Goal: Information Seeking & Learning: Learn about a topic

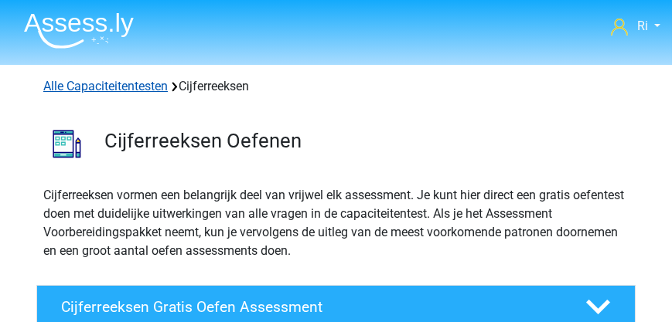
click at [91, 86] on link "Alle Capaciteitentesten" at bounding box center [105, 86] width 124 height 15
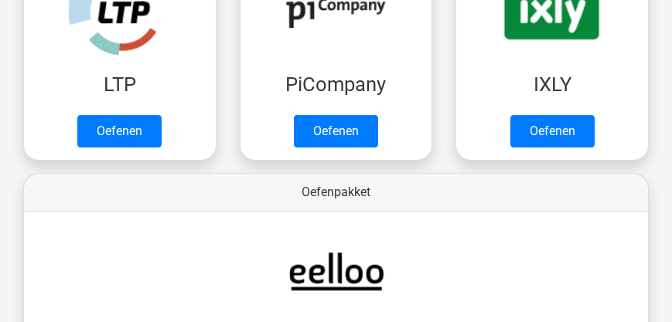
scroll to position [282, 0]
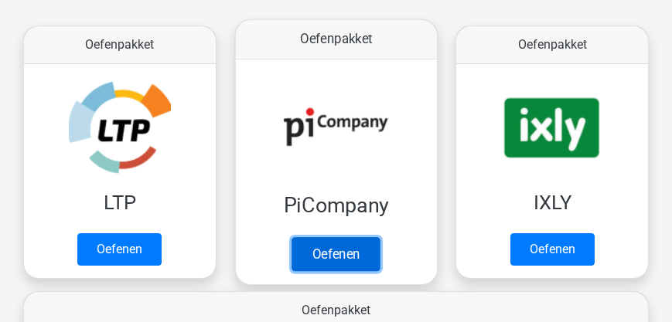
click at [341, 237] on link "Oefenen" at bounding box center [335, 254] width 88 height 34
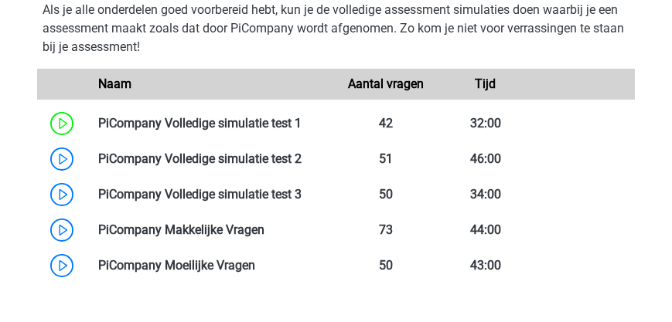
scroll to position [971, 0]
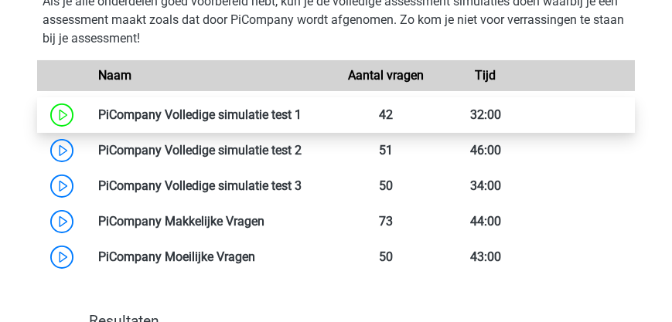
click at [301, 115] on link at bounding box center [301, 114] width 0 height 15
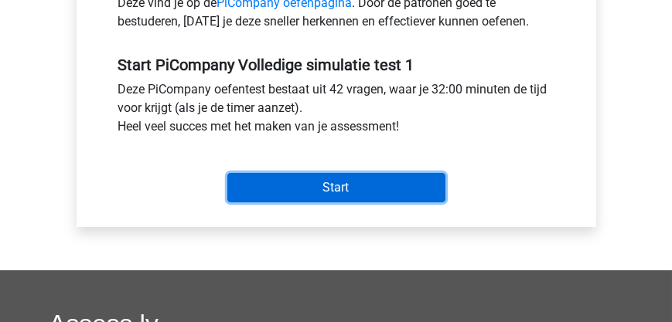
click at [323, 187] on input "Start" at bounding box center [336, 187] width 218 height 29
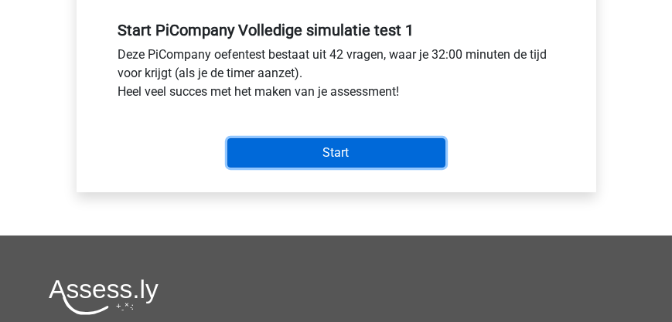
scroll to position [618, 0]
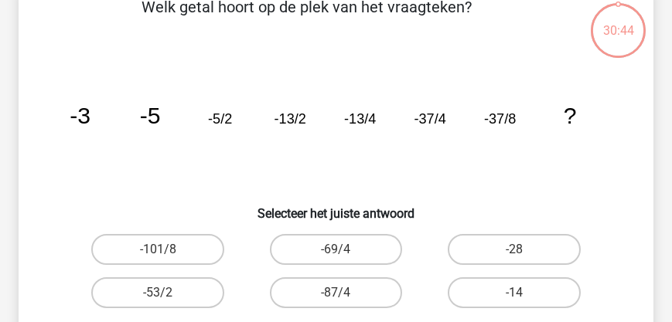
scroll to position [132, 0]
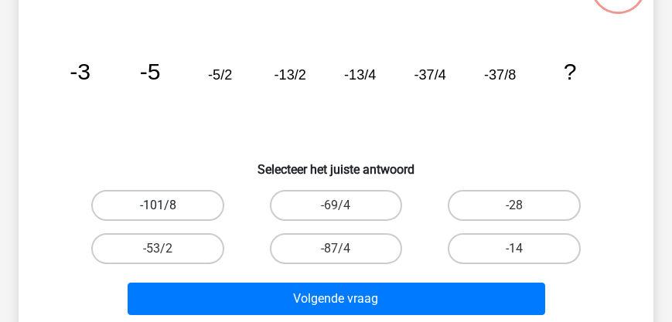
click at [137, 199] on label "-101/8" at bounding box center [157, 205] width 132 height 31
click at [158, 206] on input "-101/8" at bounding box center [163, 211] width 10 height 10
radio input "true"
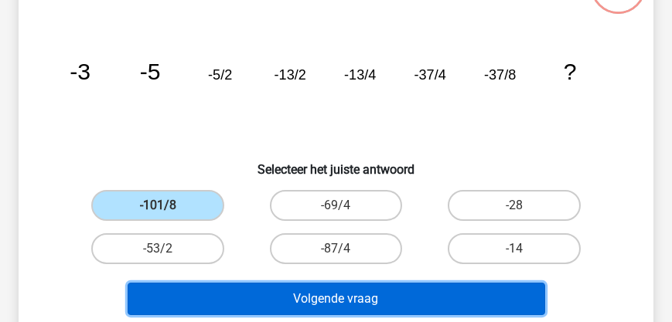
click at [275, 298] on button "Volgende vraag" at bounding box center [336, 299] width 417 height 32
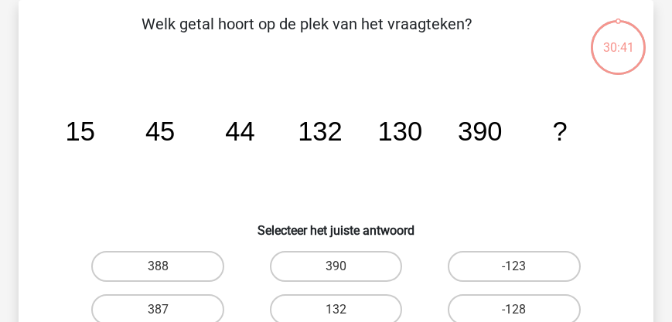
scroll to position [115, 0]
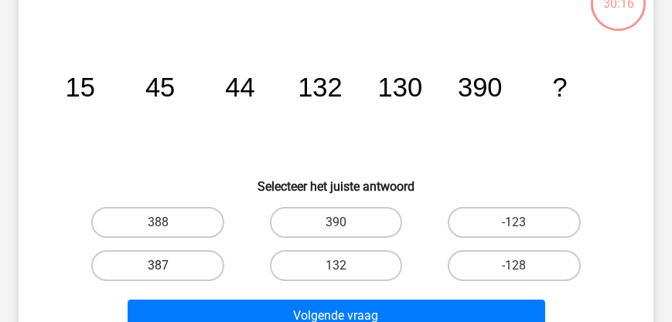
click at [155, 259] on label "387" at bounding box center [157, 265] width 132 height 31
click at [158, 266] on input "387" at bounding box center [163, 271] width 10 height 10
radio input "true"
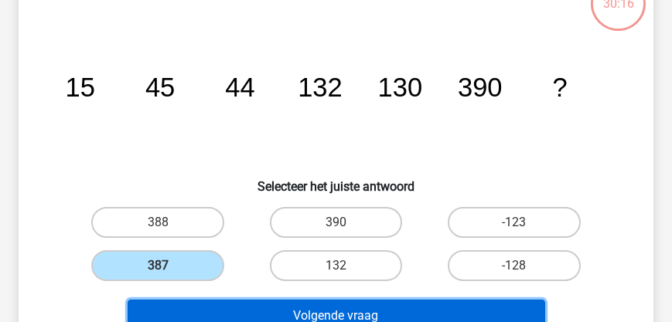
click at [264, 304] on button "Volgende vraag" at bounding box center [336, 316] width 417 height 32
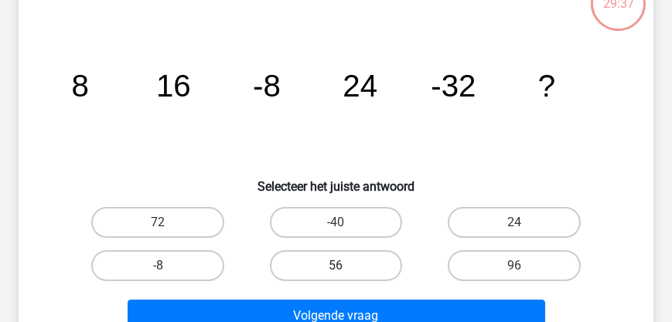
click at [341, 264] on label "56" at bounding box center [336, 265] width 132 height 31
click at [341, 266] on input "56" at bounding box center [340, 271] width 10 height 10
radio input "true"
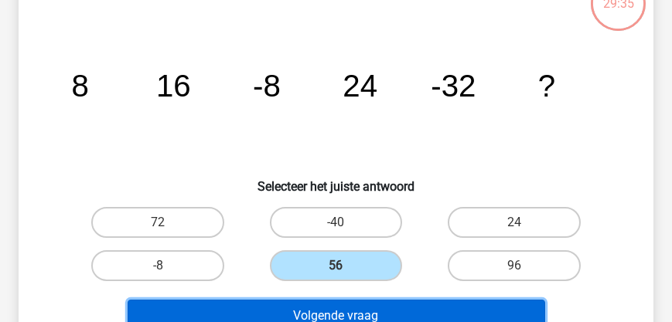
click at [354, 315] on button "Volgende vraag" at bounding box center [336, 316] width 417 height 32
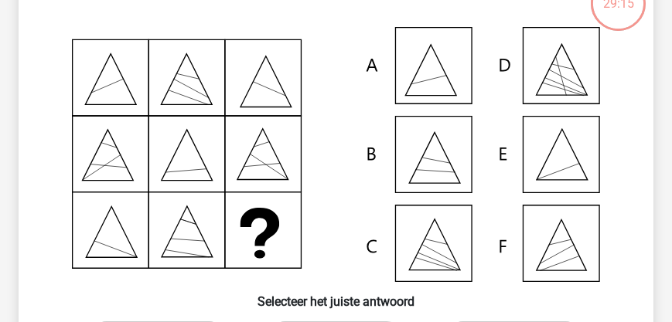
click at [560, 162] on icon at bounding box center [336, 154] width 560 height 255
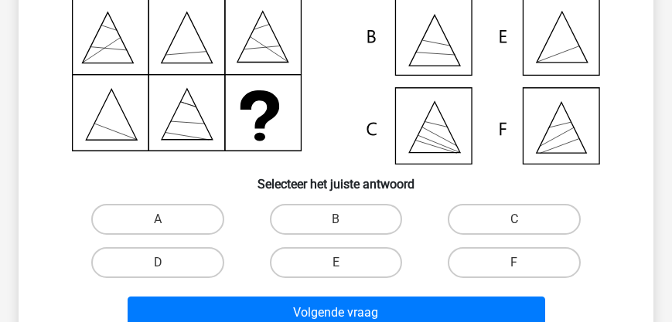
scroll to position [292, 0]
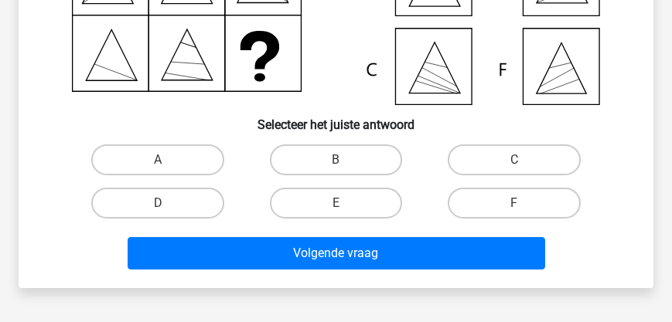
click at [344, 207] on input "E" at bounding box center [340, 208] width 10 height 10
radio input "true"
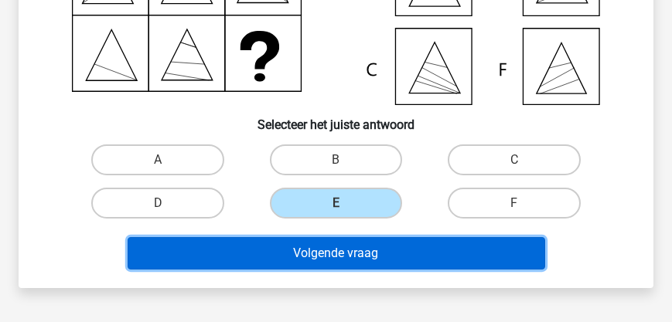
click at [340, 250] on button "Volgende vraag" at bounding box center [336, 253] width 417 height 32
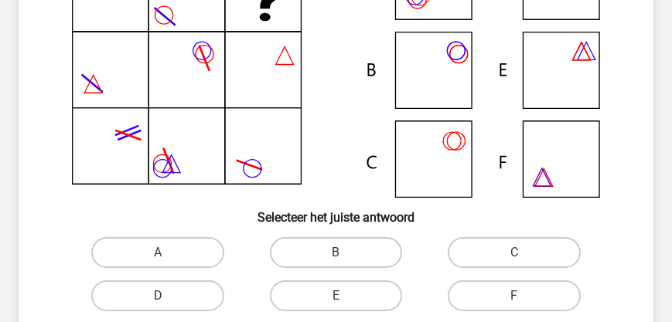
scroll to position [203, 0]
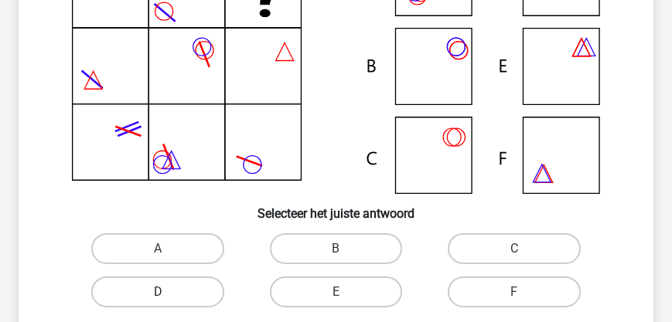
click at [155, 298] on label "D" at bounding box center [157, 292] width 132 height 31
click at [158, 298] on input "D" at bounding box center [163, 297] width 10 height 10
radio input "true"
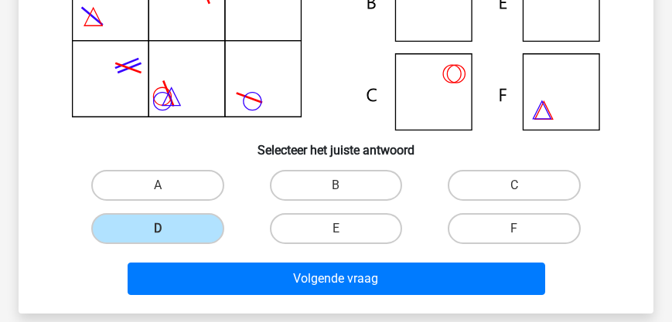
scroll to position [380, 0]
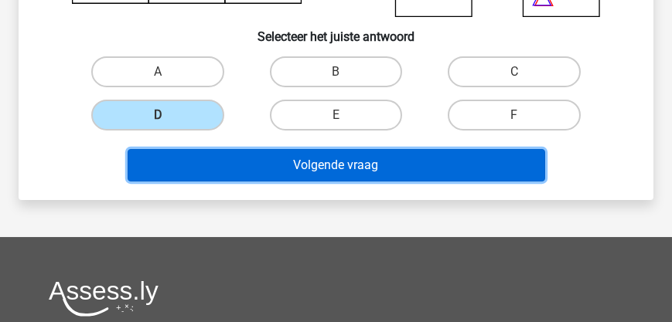
click at [340, 172] on button "Volgende vraag" at bounding box center [336, 165] width 417 height 32
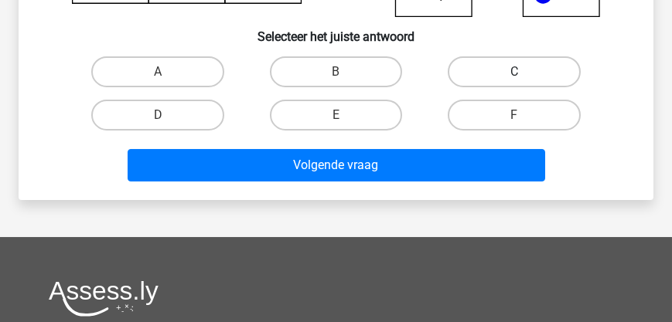
click at [507, 77] on label "C" at bounding box center [513, 71] width 132 height 31
click at [514, 77] on input "C" at bounding box center [519, 77] width 10 height 10
radio input "true"
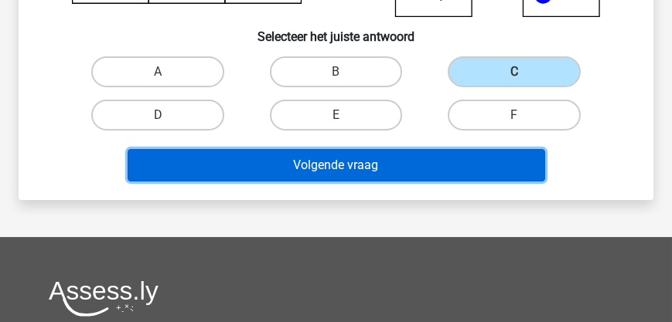
click at [355, 158] on button "Volgende vraag" at bounding box center [336, 165] width 417 height 32
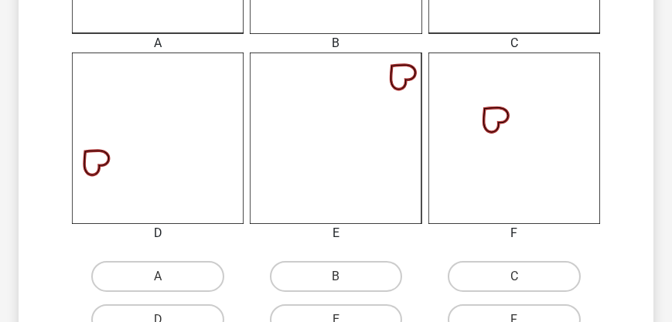
scroll to position [601, 0]
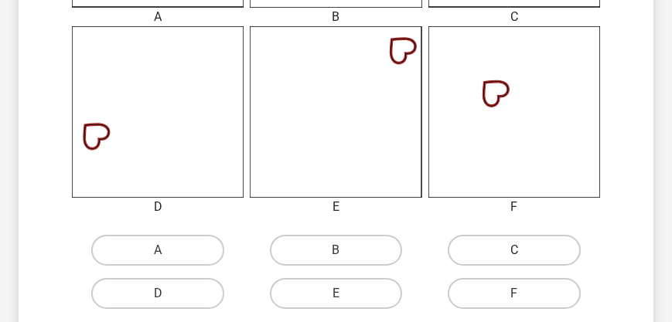
click at [498, 253] on label "C" at bounding box center [513, 250] width 132 height 31
click at [514, 253] on input "C" at bounding box center [519, 255] width 10 height 10
radio input "true"
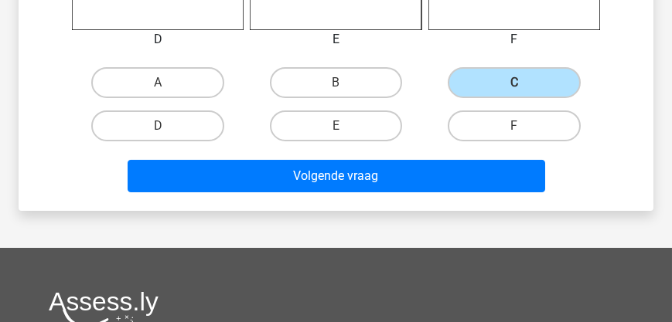
scroll to position [777, 0]
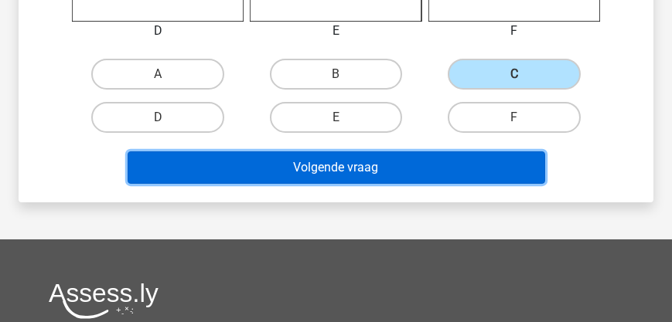
click at [323, 168] on button "Volgende vraag" at bounding box center [336, 167] width 417 height 32
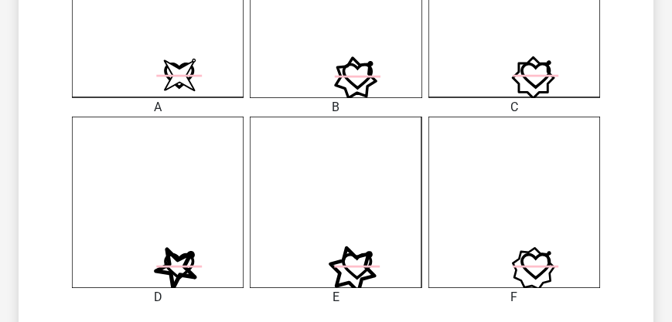
scroll to position [601, 0]
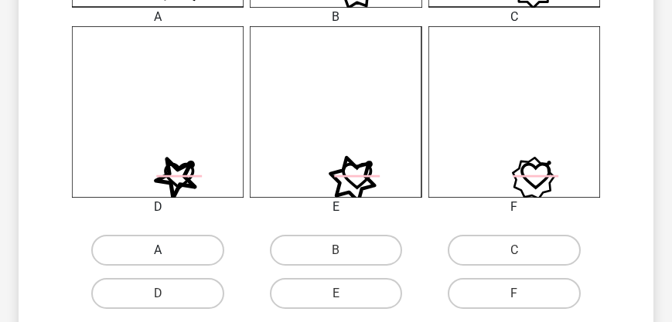
click at [165, 249] on label "A" at bounding box center [157, 250] width 132 height 31
click at [165, 250] on input "A" at bounding box center [163, 255] width 10 height 10
radio input "true"
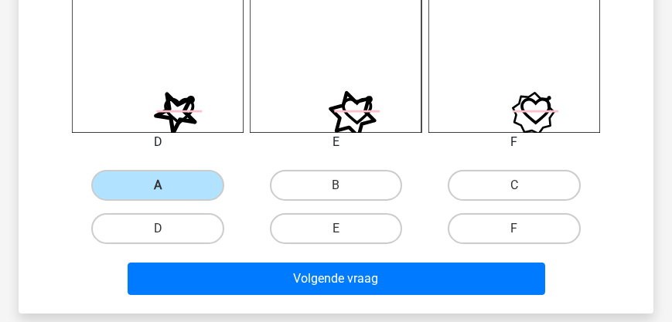
scroll to position [777, 0]
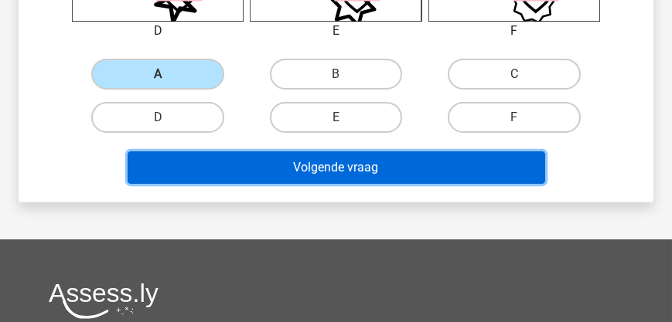
click at [324, 169] on button "Volgende vraag" at bounding box center [336, 167] width 417 height 32
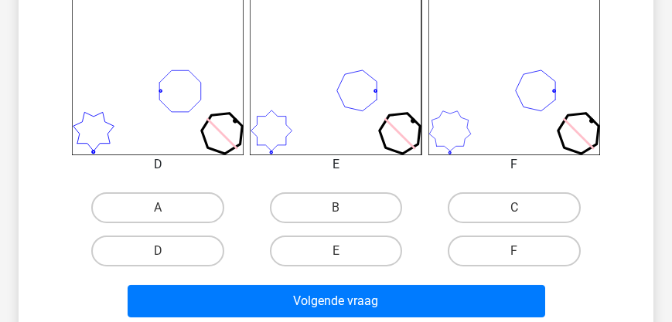
scroll to position [645, 0]
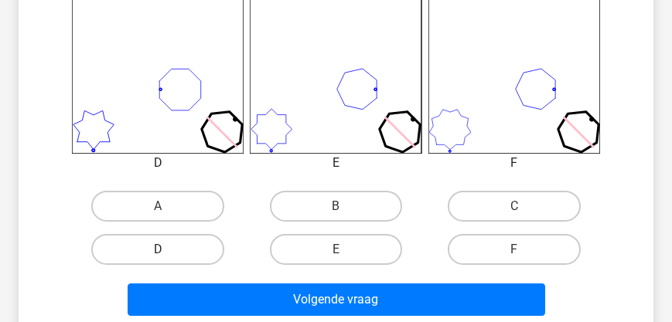
click at [183, 241] on label "D" at bounding box center [157, 249] width 132 height 31
click at [168, 250] on input "D" at bounding box center [163, 255] width 10 height 10
radio input "true"
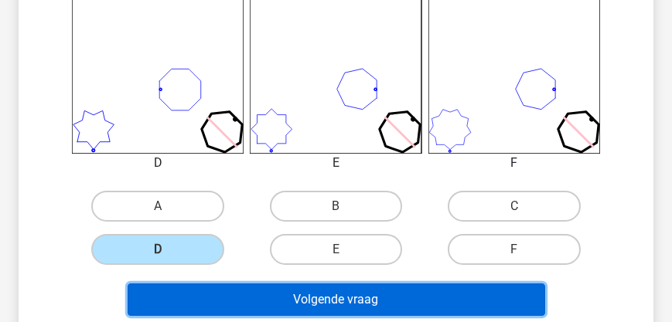
click at [287, 297] on button "Volgende vraag" at bounding box center [336, 300] width 417 height 32
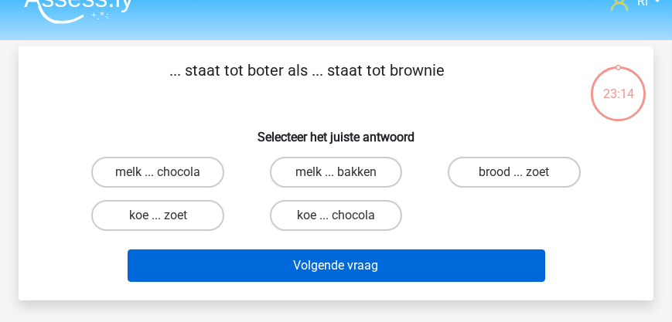
scroll to position [0, 0]
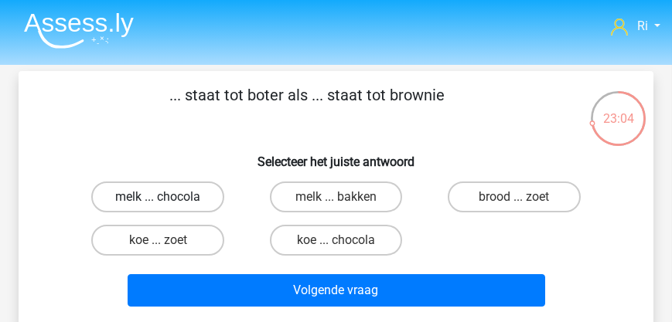
click at [179, 193] on label "melk ... chocola" at bounding box center [157, 197] width 132 height 31
click at [168, 197] on input "melk ... chocola" at bounding box center [163, 202] width 10 height 10
radio input "true"
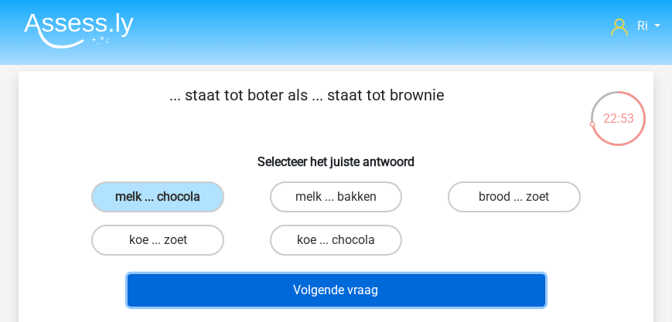
click at [291, 289] on button "Volgende vraag" at bounding box center [336, 290] width 417 height 32
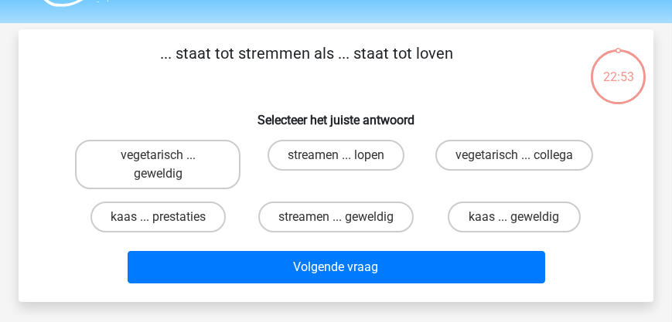
scroll to position [27, 0]
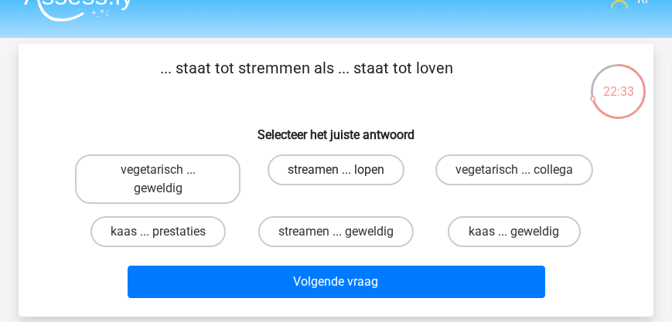
click at [317, 176] on label "streamen ... lopen" at bounding box center [335, 170] width 137 height 31
click at [335, 176] on input "streamen ... lopen" at bounding box center [340, 175] width 10 height 10
radio input "true"
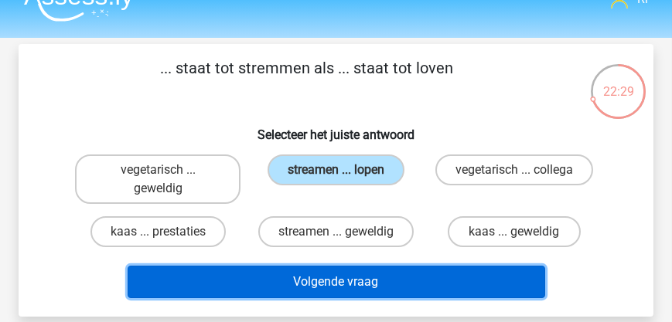
click at [332, 291] on button "Volgende vraag" at bounding box center [336, 282] width 417 height 32
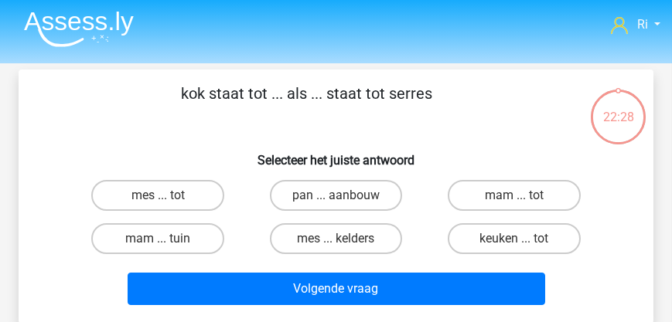
scroll to position [0, 0]
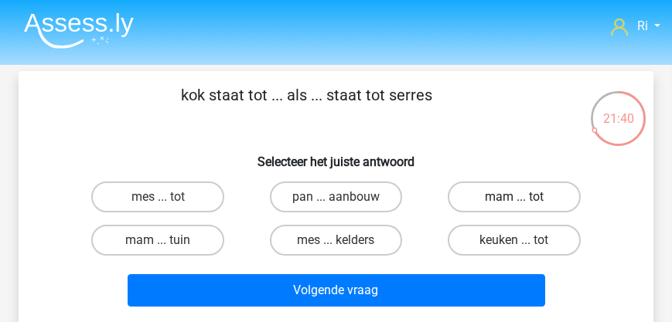
click at [516, 196] on label "mam ... tot" at bounding box center [513, 197] width 132 height 31
click at [516, 197] on input "mam ... tot" at bounding box center [519, 202] width 10 height 10
radio input "true"
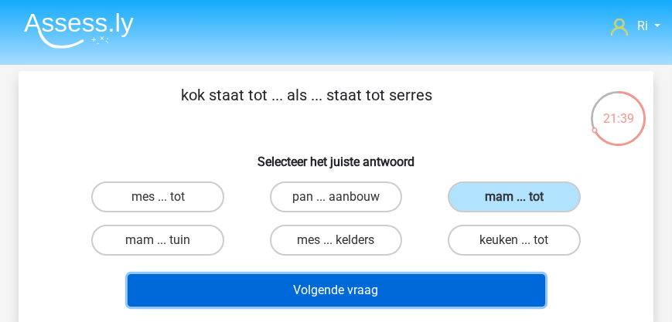
click at [353, 289] on button "Volgende vraag" at bounding box center [336, 290] width 417 height 32
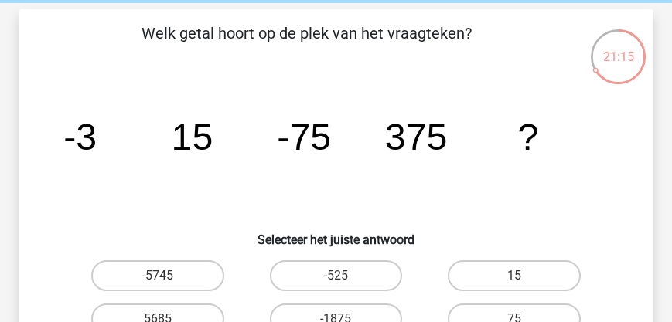
scroll to position [115, 0]
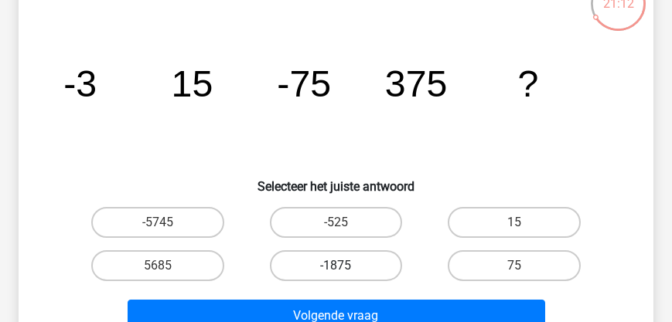
click at [332, 267] on label "-1875" at bounding box center [336, 265] width 132 height 31
click at [335, 267] on input "-1875" at bounding box center [340, 271] width 10 height 10
radio input "true"
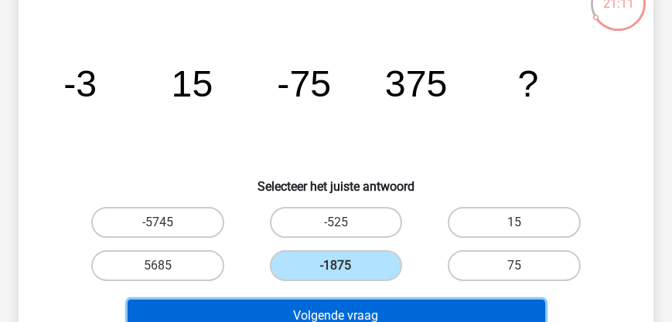
click at [349, 315] on button "Volgende vraag" at bounding box center [336, 316] width 417 height 32
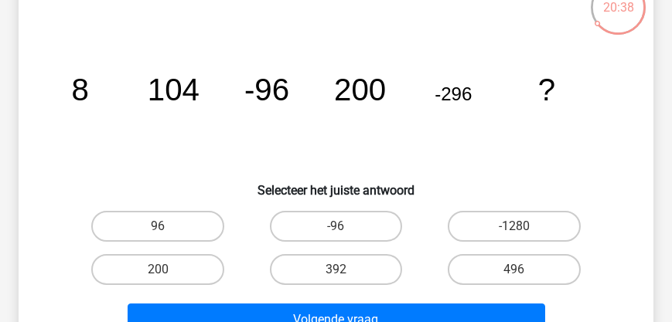
scroll to position [159, 0]
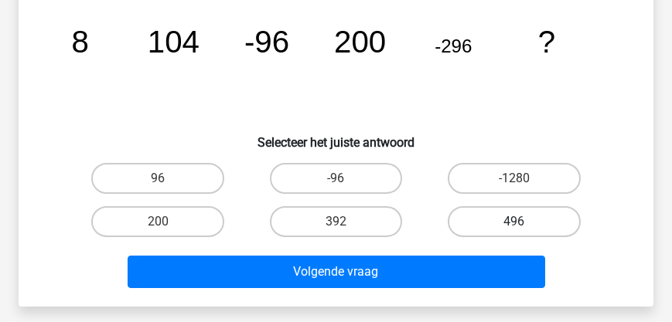
click at [505, 219] on label "496" at bounding box center [513, 221] width 132 height 31
click at [514, 222] on input "496" at bounding box center [519, 227] width 10 height 10
radio input "true"
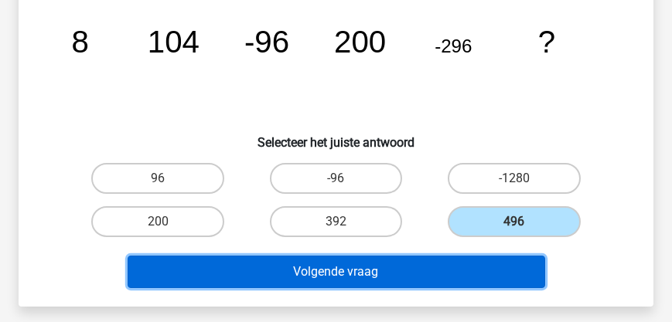
click at [393, 276] on button "Volgende vraag" at bounding box center [336, 272] width 417 height 32
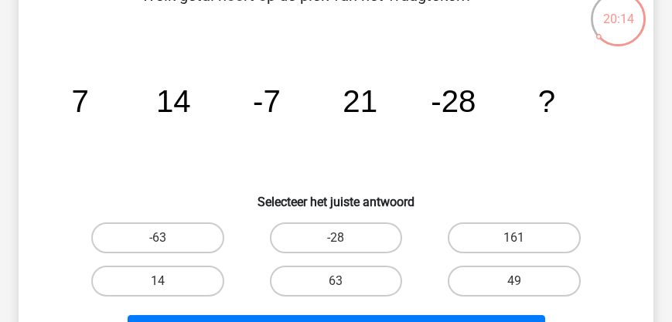
scroll to position [115, 0]
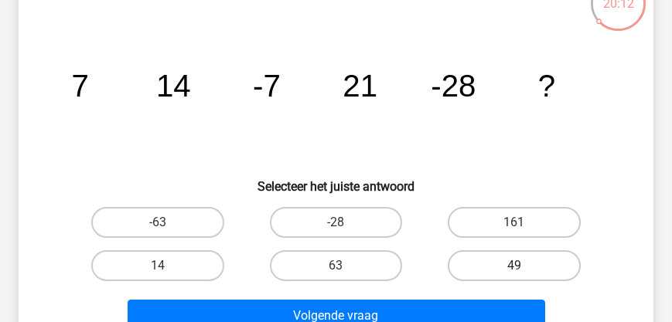
click at [516, 260] on label "49" at bounding box center [513, 265] width 132 height 31
click at [516, 266] on input "49" at bounding box center [519, 271] width 10 height 10
radio input "true"
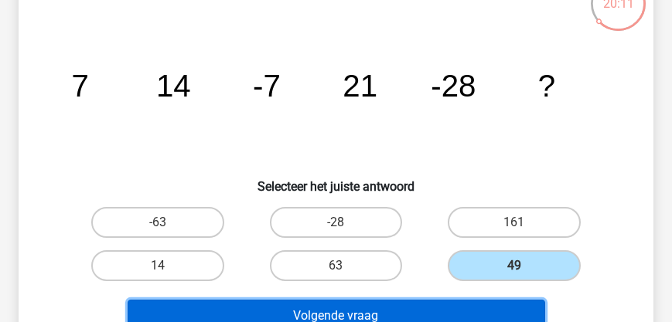
click at [395, 311] on button "Volgende vraag" at bounding box center [336, 316] width 417 height 32
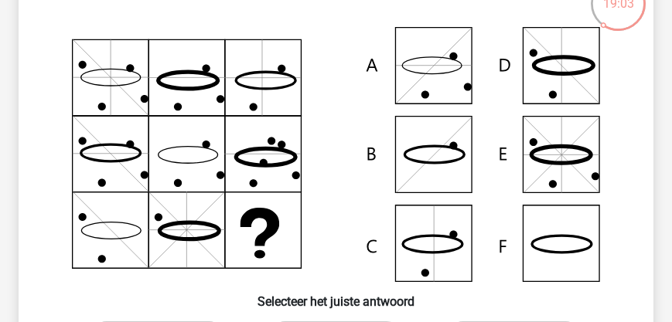
click at [461, 73] on icon at bounding box center [336, 154] width 560 height 255
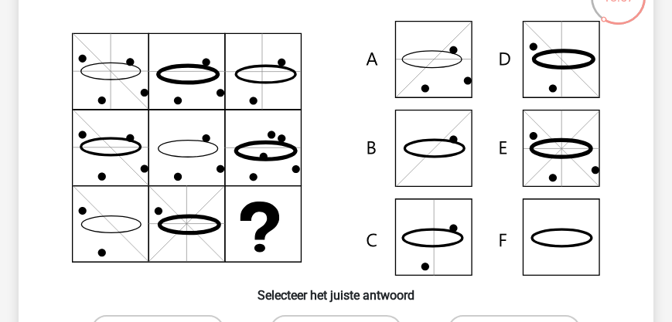
scroll to position [203, 0]
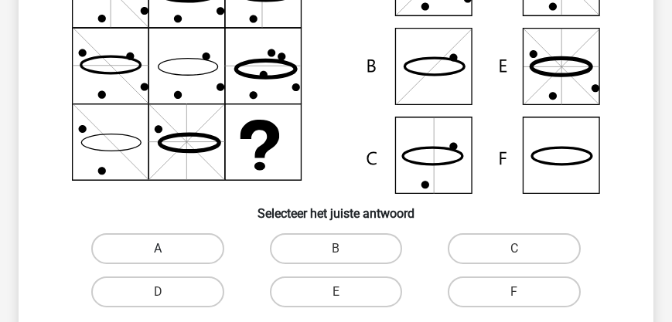
click at [175, 245] on label "A" at bounding box center [157, 248] width 132 height 31
click at [168, 249] on input "A" at bounding box center [163, 254] width 10 height 10
radio input "true"
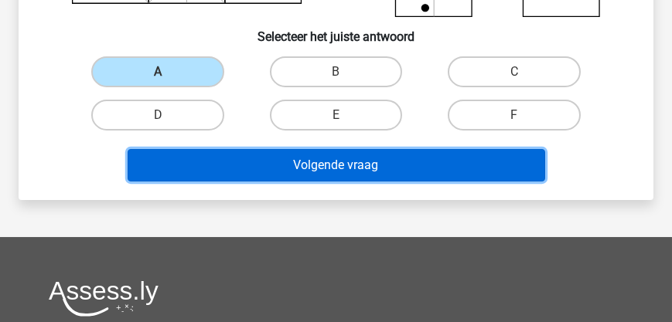
click at [301, 169] on button "Volgende vraag" at bounding box center [336, 165] width 417 height 32
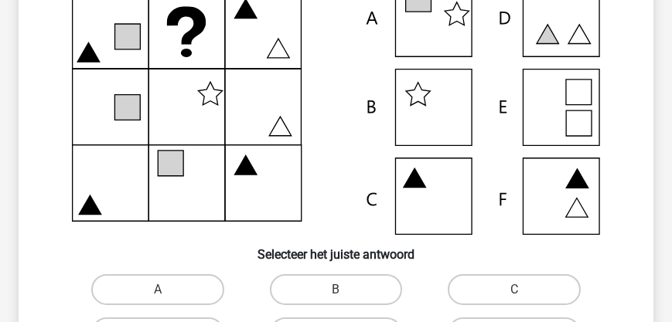
scroll to position [247, 0]
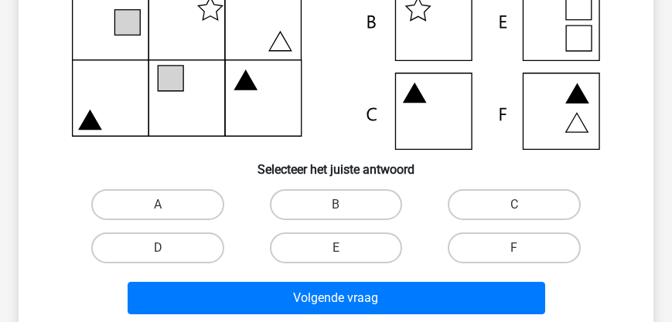
click at [160, 205] on input "A" at bounding box center [163, 210] width 10 height 10
radio input "true"
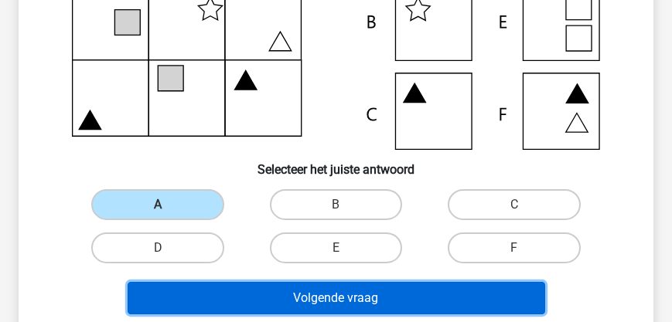
click at [325, 301] on button "Volgende vraag" at bounding box center [336, 298] width 417 height 32
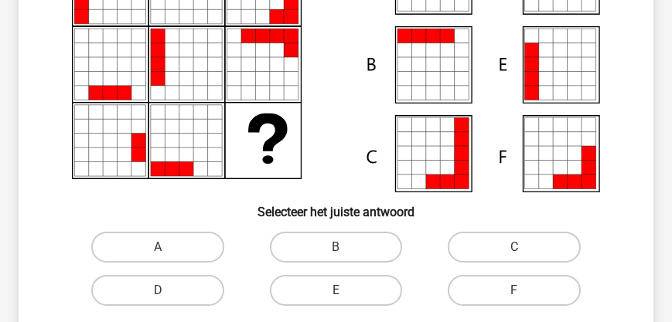
scroll to position [292, 0]
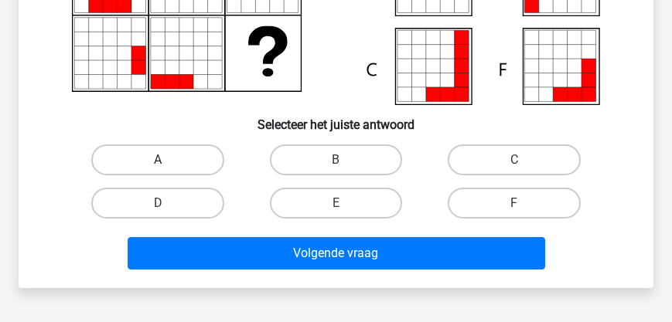
click at [154, 155] on label "A" at bounding box center [157, 160] width 132 height 31
click at [158, 160] on input "A" at bounding box center [163, 165] width 10 height 10
radio input "true"
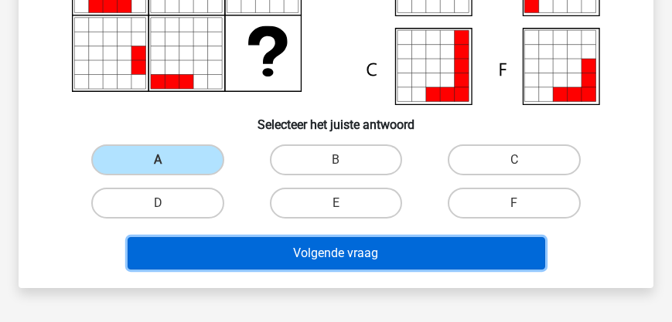
click at [284, 258] on button "Volgende vraag" at bounding box center [336, 253] width 417 height 32
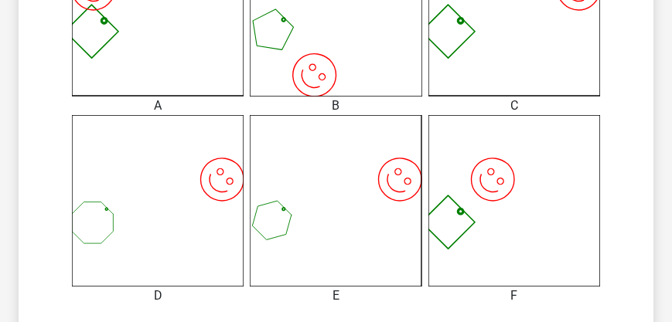
scroll to position [424, 0]
click at [337, 184] on icon "image/svg+xml" at bounding box center [336, 201] width 172 height 172
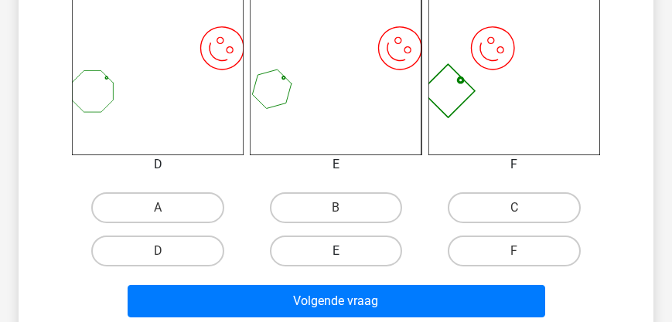
scroll to position [645, 0]
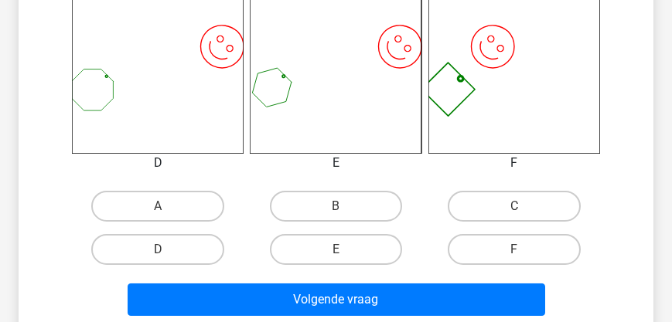
click at [341, 250] on input "E" at bounding box center [340, 255] width 10 height 10
radio input "true"
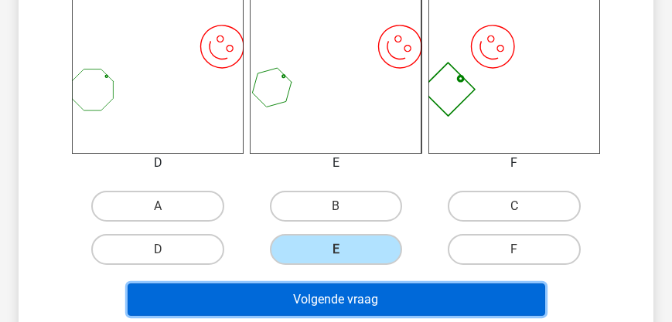
click at [342, 298] on button "Volgende vraag" at bounding box center [336, 300] width 417 height 32
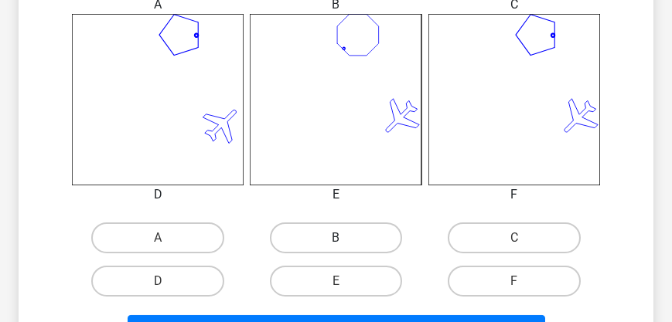
scroll to position [662, 0]
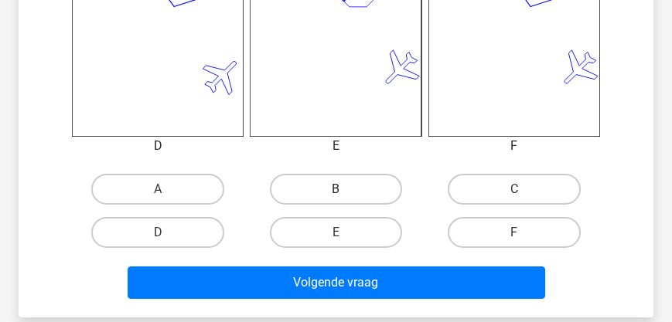
click at [334, 189] on label "B" at bounding box center [336, 189] width 132 height 31
click at [335, 189] on input "B" at bounding box center [340, 194] width 10 height 10
radio input "true"
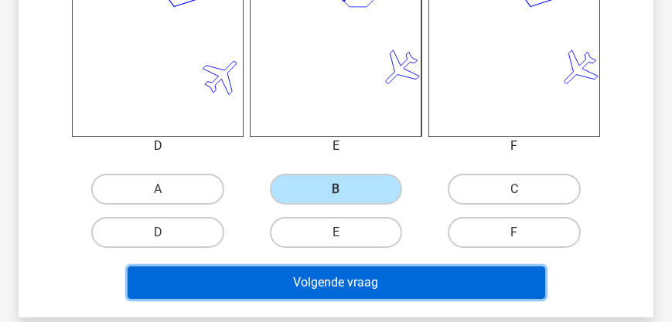
click at [321, 285] on button "Volgende vraag" at bounding box center [336, 283] width 417 height 32
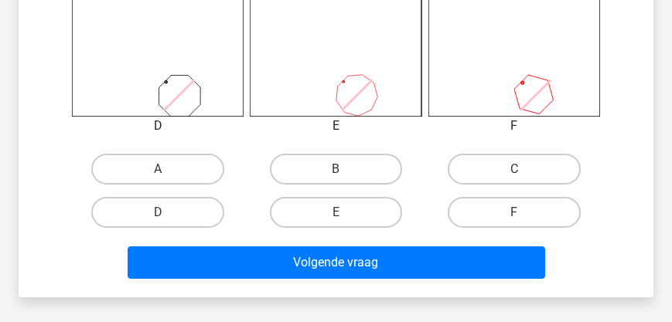
scroll to position [733, 0]
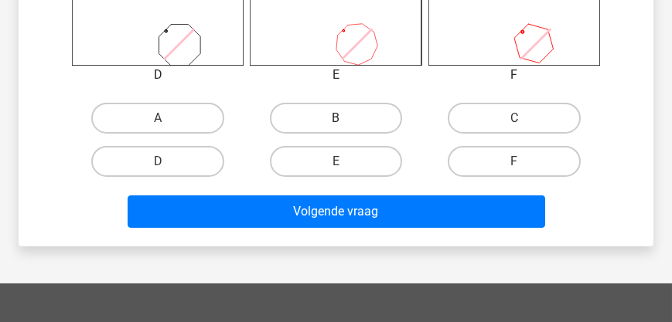
click at [333, 121] on label "B" at bounding box center [336, 118] width 132 height 31
click at [335, 121] on input "B" at bounding box center [340, 123] width 10 height 10
radio input "true"
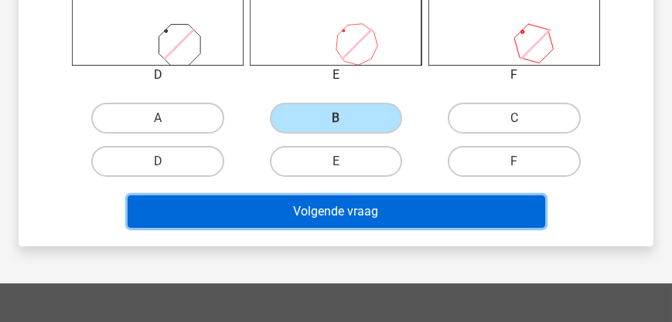
click at [328, 207] on button "Volgende vraag" at bounding box center [336, 212] width 417 height 32
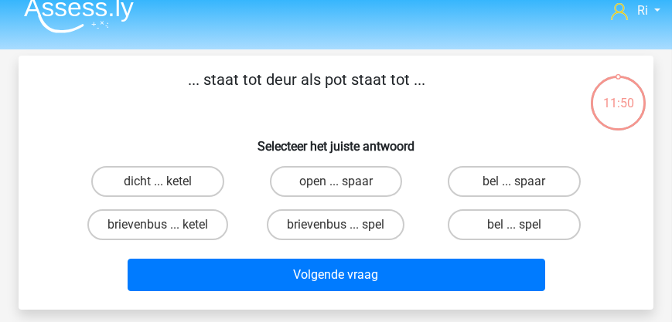
scroll to position [0, 0]
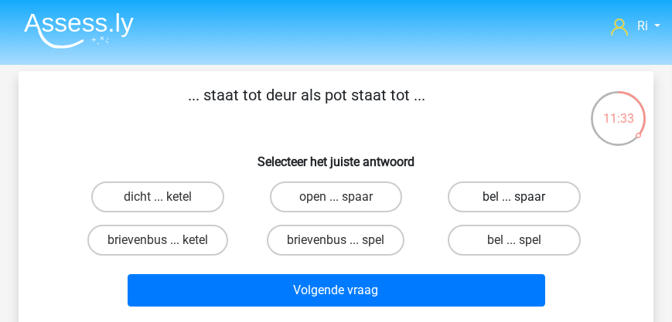
click at [502, 195] on label "bel ... spaar" at bounding box center [513, 197] width 132 height 31
click at [514, 197] on input "bel ... spaar" at bounding box center [519, 202] width 10 height 10
radio input "true"
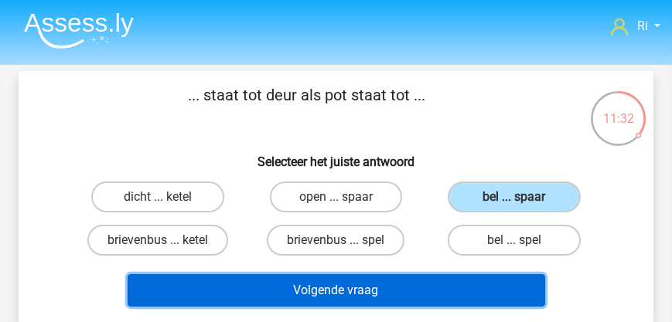
click at [378, 287] on button "Volgende vraag" at bounding box center [336, 290] width 417 height 32
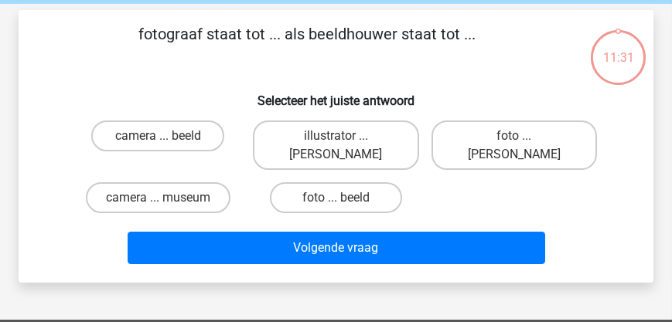
scroll to position [71, 0]
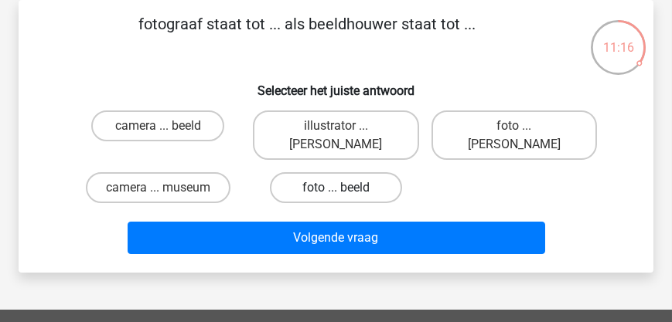
click at [319, 183] on label "foto ... beeld" at bounding box center [336, 187] width 132 height 31
click at [335, 188] on input "foto ... beeld" at bounding box center [340, 193] width 10 height 10
radio input "true"
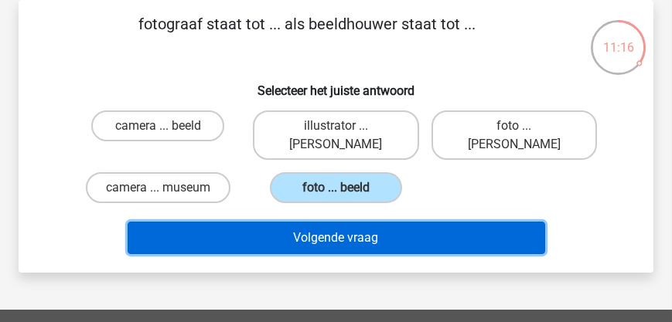
click at [330, 240] on button "Volgende vraag" at bounding box center [336, 238] width 417 height 32
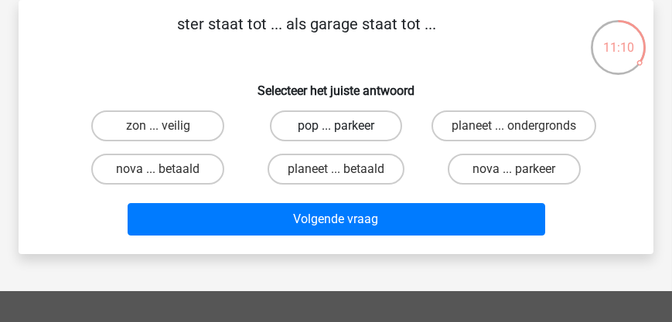
click at [343, 123] on label "pop ... parkeer" at bounding box center [336, 126] width 132 height 31
click at [343, 126] on input "pop ... parkeer" at bounding box center [340, 131] width 10 height 10
radio input "true"
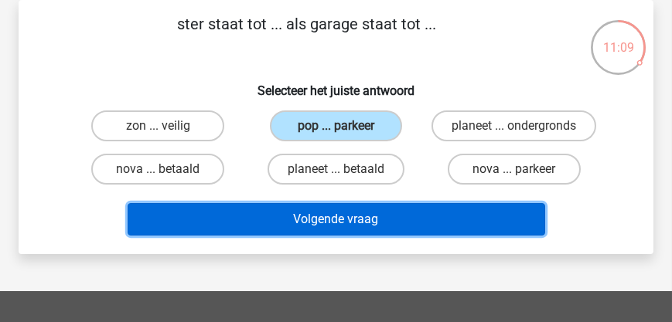
click at [347, 236] on button "Volgende vraag" at bounding box center [336, 219] width 417 height 32
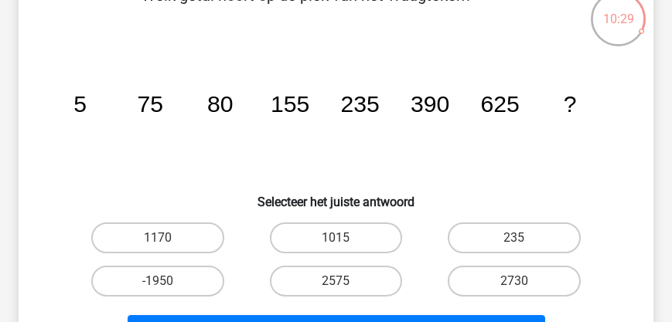
scroll to position [115, 0]
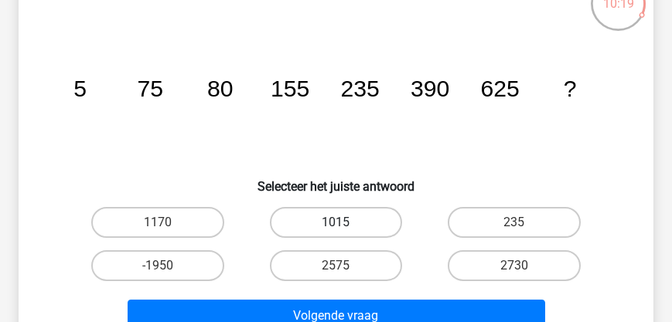
click at [328, 220] on label "1015" at bounding box center [336, 222] width 132 height 31
click at [335, 223] on input "1015" at bounding box center [340, 228] width 10 height 10
radio input "true"
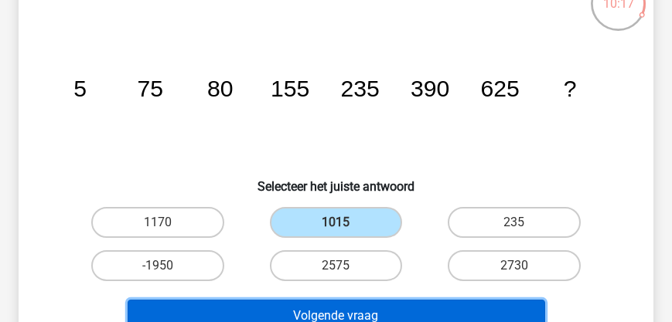
click at [343, 312] on button "Volgende vraag" at bounding box center [336, 316] width 417 height 32
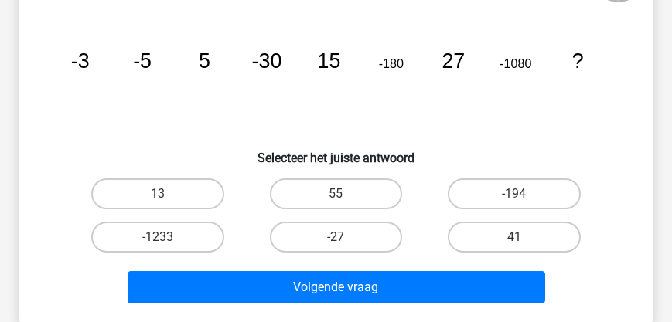
scroll to position [159, 0]
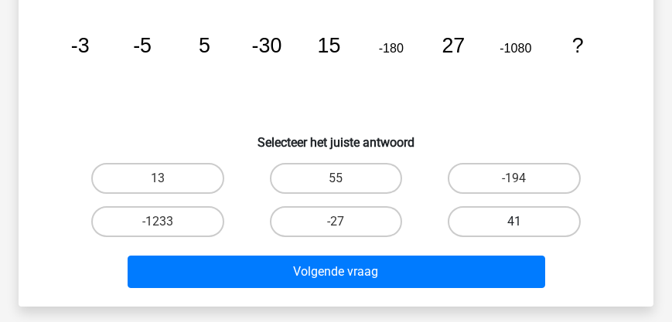
click at [522, 215] on label "41" at bounding box center [513, 221] width 132 height 31
click at [522, 222] on input "41" at bounding box center [519, 227] width 10 height 10
radio input "true"
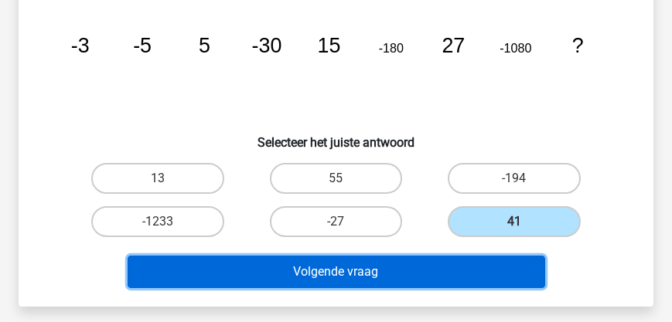
click at [423, 281] on button "Volgende vraag" at bounding box center [336, 272] width 417 height 32
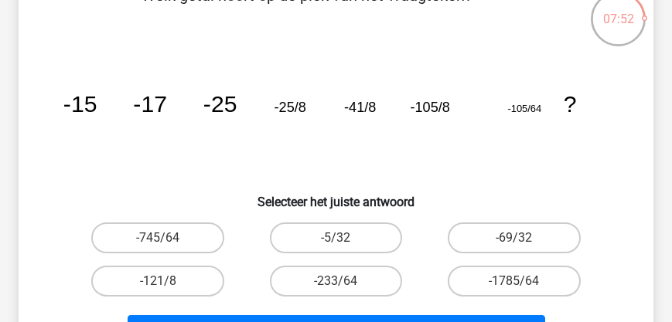
scroll to position [115, 0]
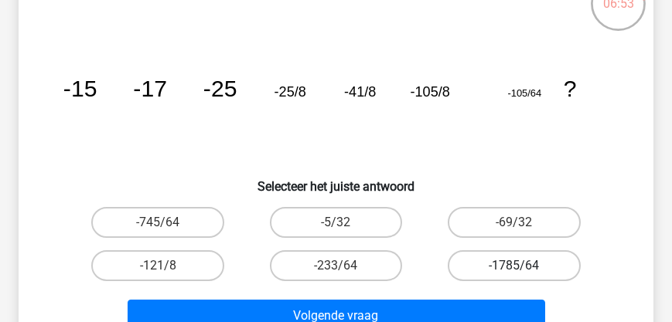
click at [519, 264] on label "-1785/64" at bounding box center [513, 265] width 132 height 31
click at [519, 266] on input "-1785/64" at bounding box center [519, 271] width 10 height 10
radio input "true"
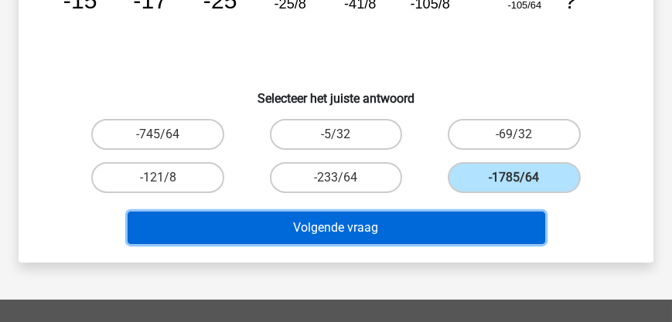
click at [349, 223] on button "Volgende vraag" at bounding box center [336, 228] width 417 height 32
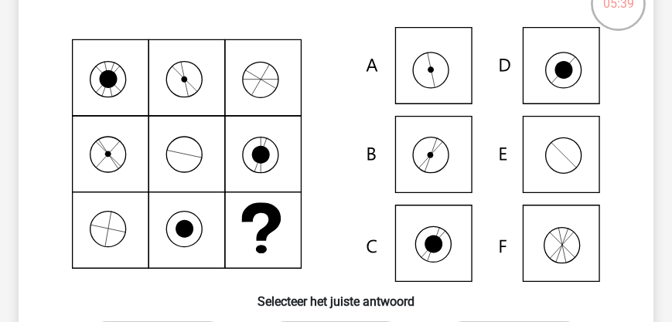
click at [431, 77] on icon at bounding box center [336, 154] width 560 height 255
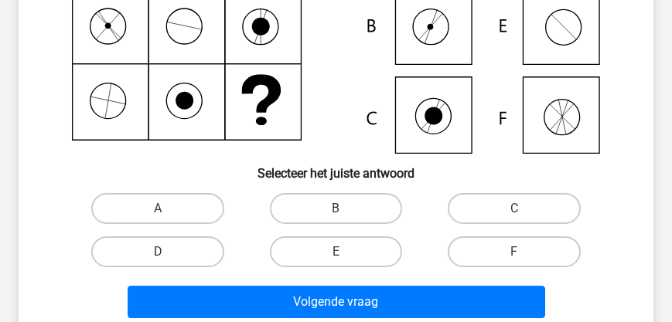
scroll to position [247, 0]
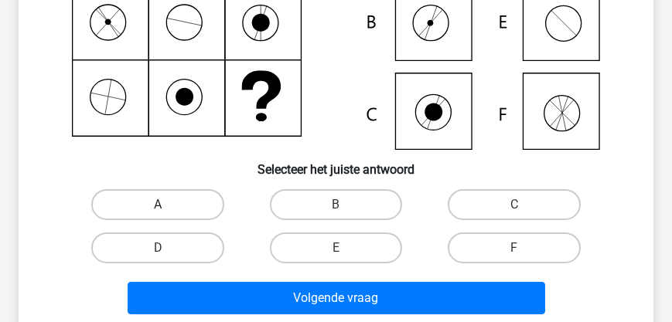
click at [148, 205] on label "A" at bounding box center [157, 204] width 132 height 31
click at [158, 205] on input "A" at bounding box center [163, 210] width 10 height 10
radio input "true"
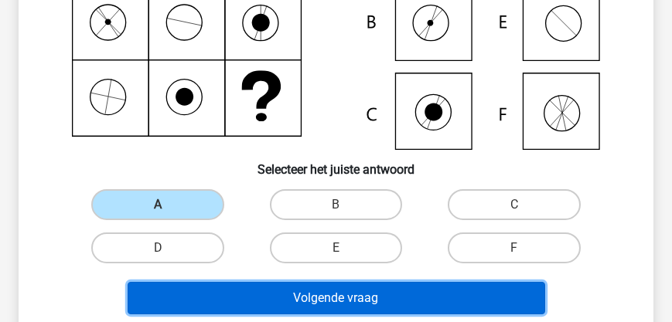
click at [213, 290] on button "Volgende vraag" at bounding box center [336, 298] width 417 height 32
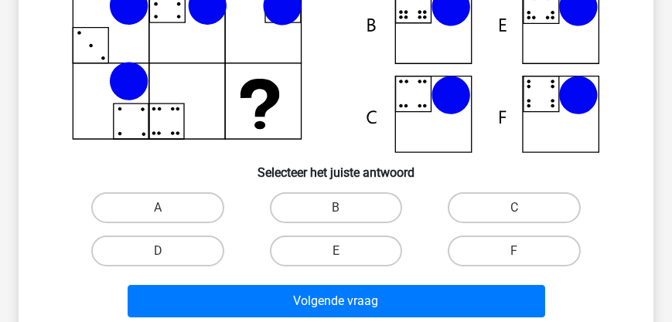
scroll to position [249, 0]
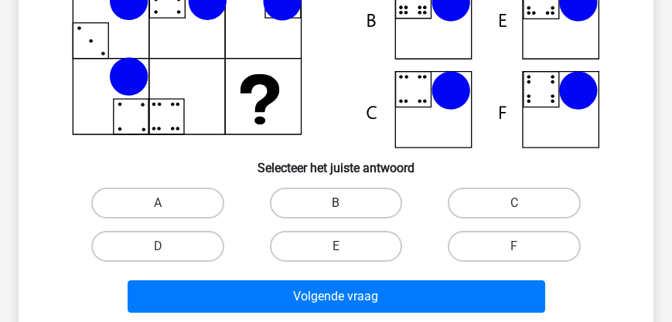
click at [342, 200] on label "B" at bounding box center [336, 203] width 132 height 31
click at [342, 203] on input "B" at bounding box center [340, 208] width 10 height 10
radio input "true"
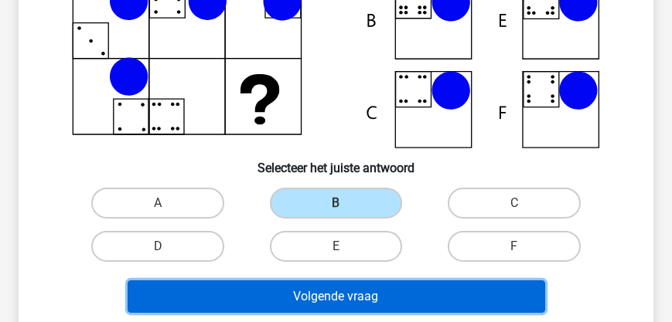
click at [338, 294] on button "Volgende vraag" at bounding box center [336, 297] width 417 height 32
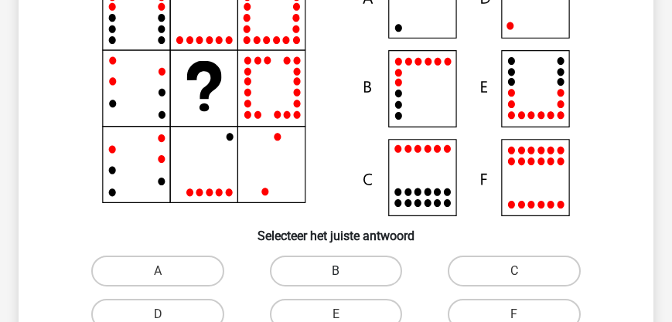
scroll to position [264, 0]
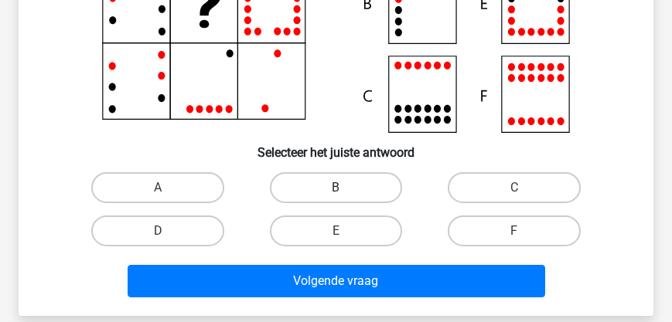
click at [334, 181] on label "B" at bounding box center [336, 187] width 132 height 31
click at [335, 188] on input "B" at bounding box center [340, 193] width 10 height 10
radio input "true"
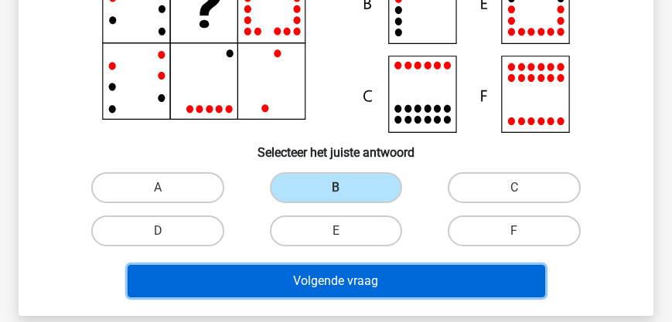
click at [325, 283] on button "Volgende vraag" at bounding box center [336, 281] width 417 height 32
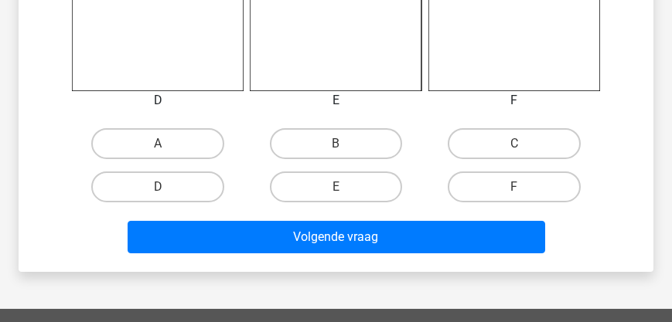
scroll to position [777, 0]
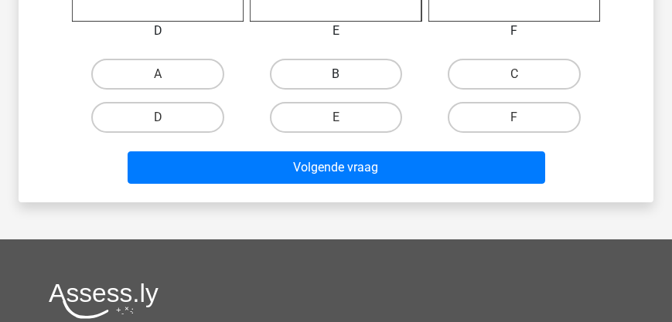
click at [346, 75] on label "B" at bounding box center [336, 74] width 132 height 31
click at [345, 75] on input "B" at bounding box center [340, 79] width 10 height 10
radio input "true"
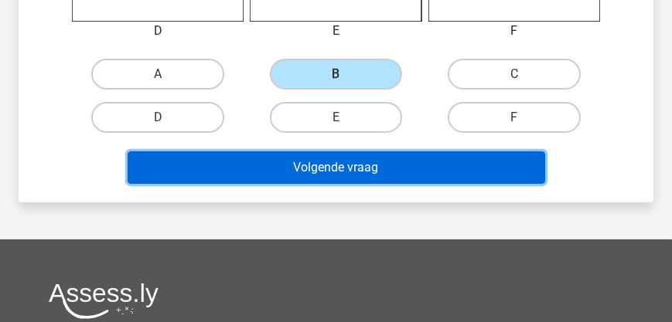
click at [341, 175] on button "Volgende vraag" at bounding box center [336, 167] width 417 height 32
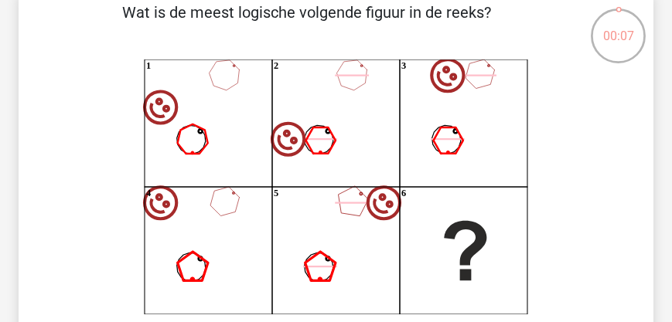
scroll to position [73, 0]
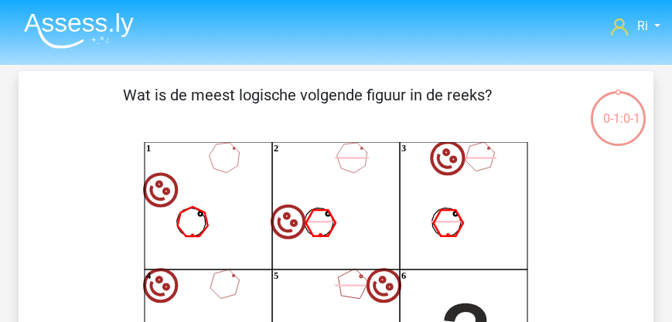
scroll to position [73, 0]
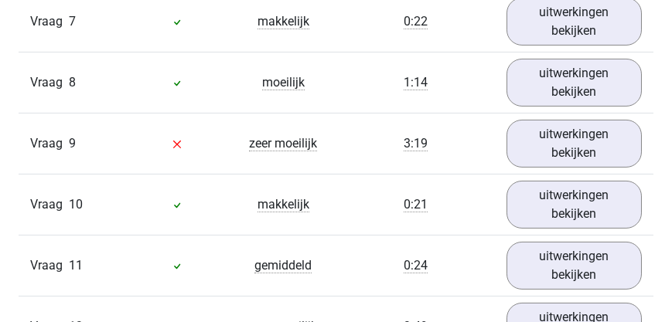
scroll to position [1808, 0]
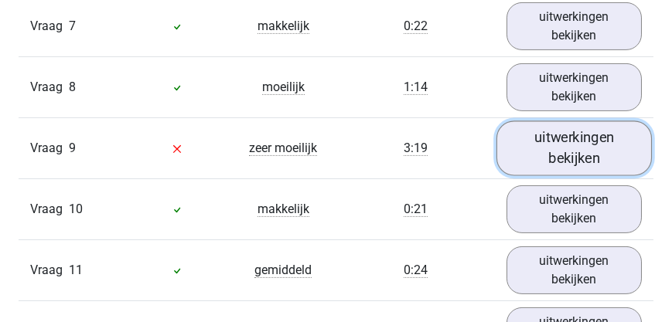
click at [536, 136] on link "uitwerkingen bekijken" at bounding box center [574, 148] width 156 height 55
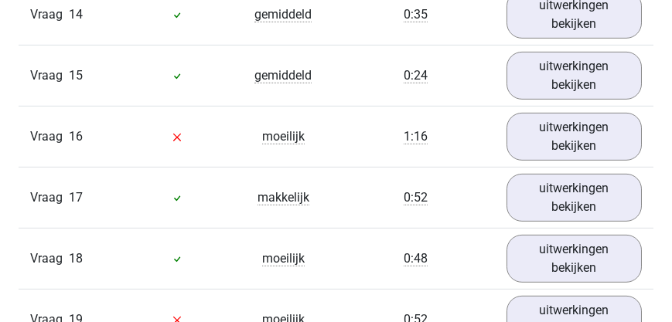
scroll to position [3487, 0]
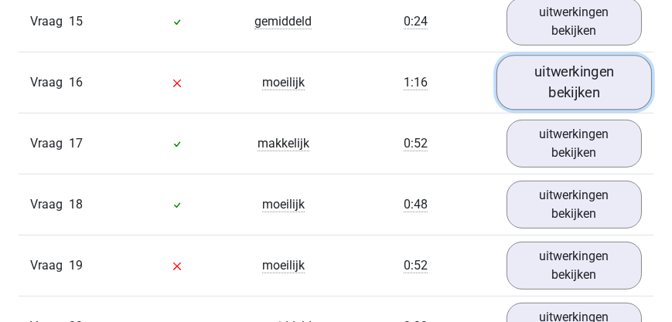
click at [580, 75] on link "uitwerkingen bekijken" at bounding box center [574, 82] width 156 height 55
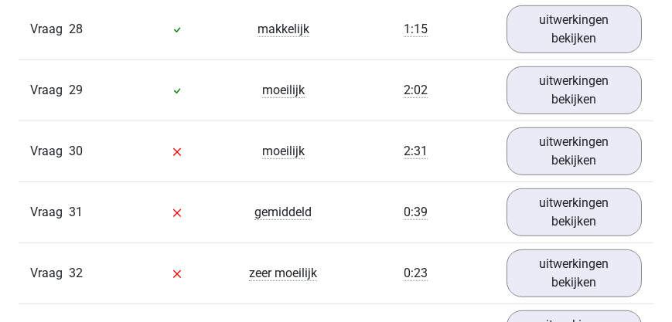
scroll to position [4855, 0]
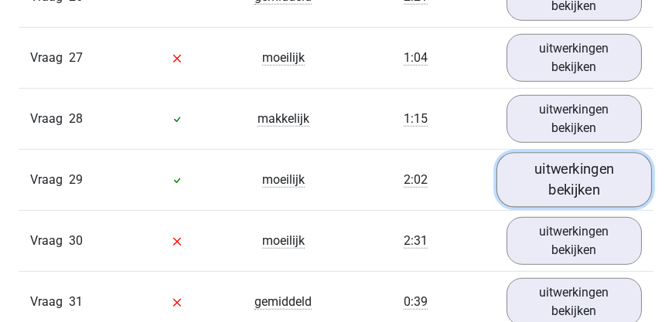
click at [547, 177] on link "uitwerkingen bekijken" at bounding box center [574, 179] width 156 height 55
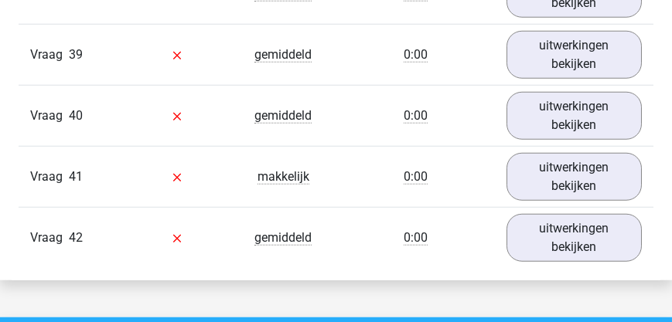
scroll to position [6269, 0]
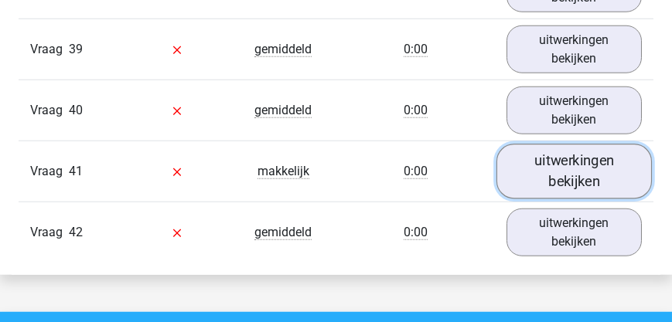
click at [581, 159] on link "uitwerkingen bekijken" at bounding box center [574, 172] width 156 height 55
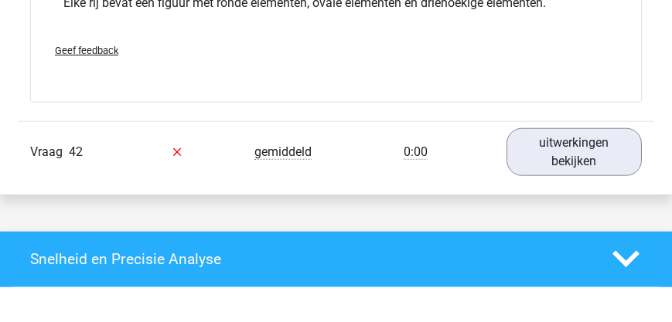
scroll to position [7107, 0]
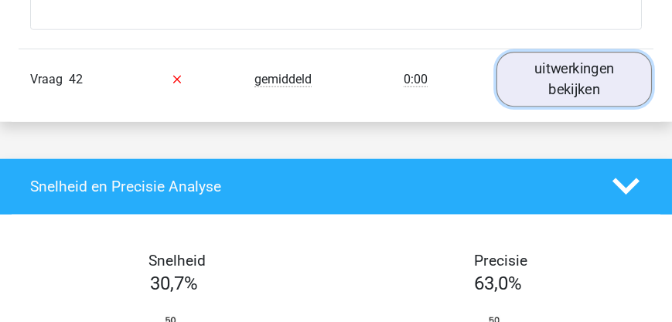
click at [565, 79] on link "uitwerkingen bekijken" at bounding box center [574, 79] width 156 height 55
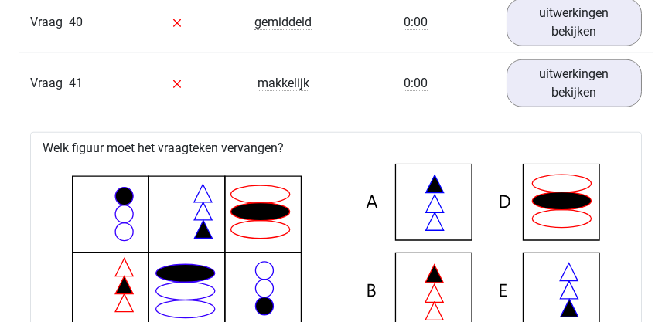
scroll to position [6224, 0]
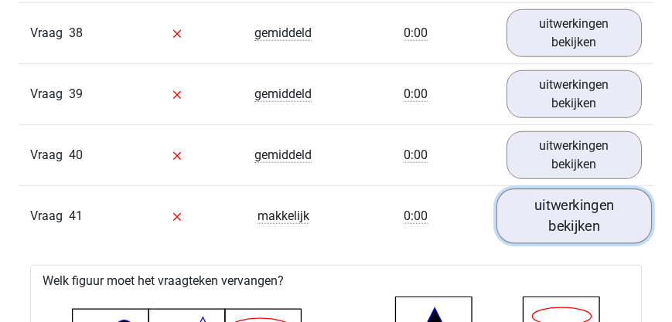
click at [560, 205] on link "uitwerkingen bekijken" at bounding box center [574, 216] width 156 height 55
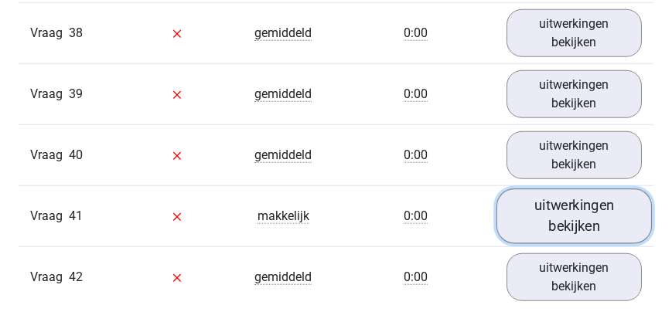
click at [558, 202] on link "uitwerkingen bekijken" at bounding box center [574, 216] width 156 height 55
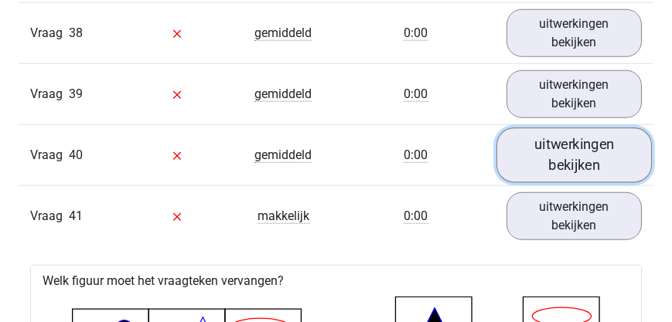
click at [574, 144] on link "uitwerkingen bekijken" at bounding box center [574, 155] width 156 height 55
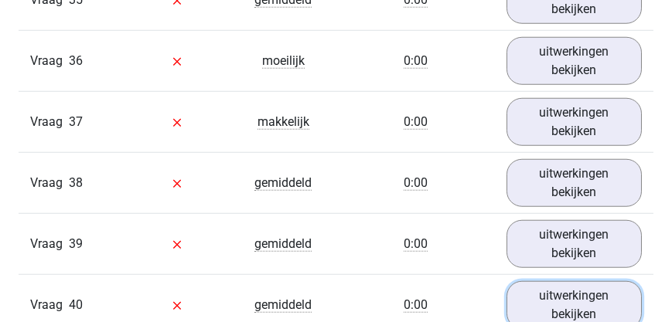
scroll to position [6048, 0]
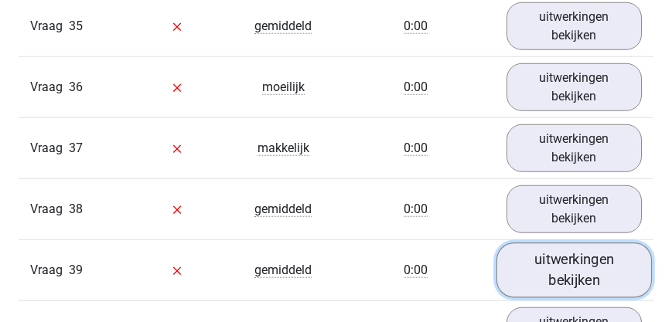
click at [571, 257] on link "uitwerkingen bekijken" at bounding box center [574, 270] width 156 height 55
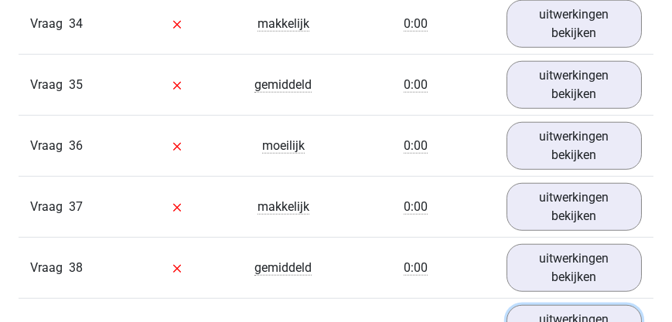
scroll to position [6092, 0]
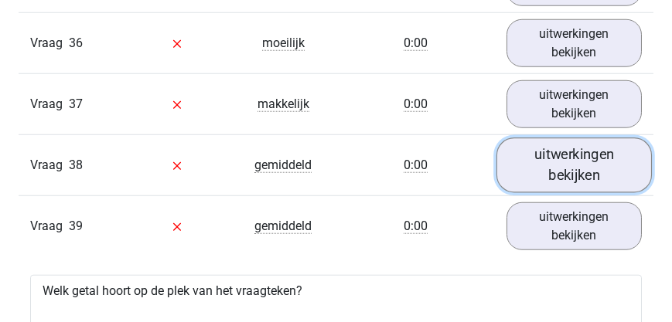
click at [556, 156] on link "uitwerkingen bekijken" at bounding box center [574, 165] width 156 height 55
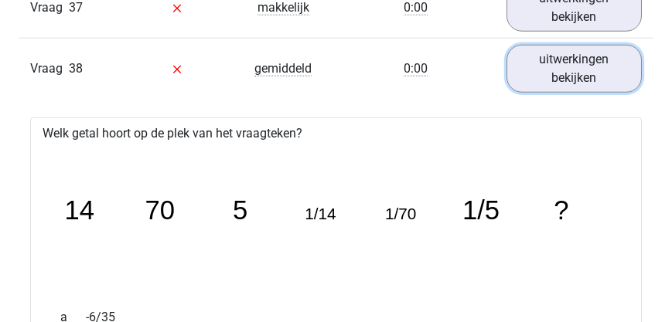
scroll to position [6136, 0]
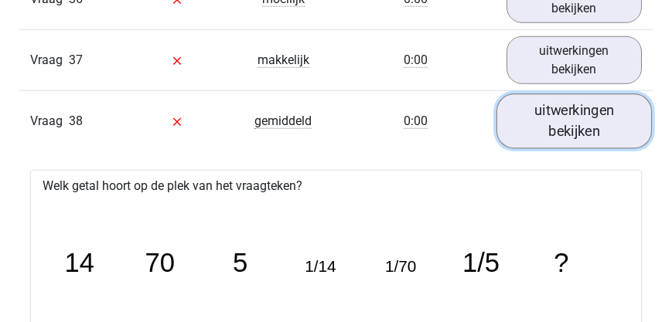
click at [540, 111] on link "uitwerkingen bekijken" at bounding box center [574, 121] width 156 height 55
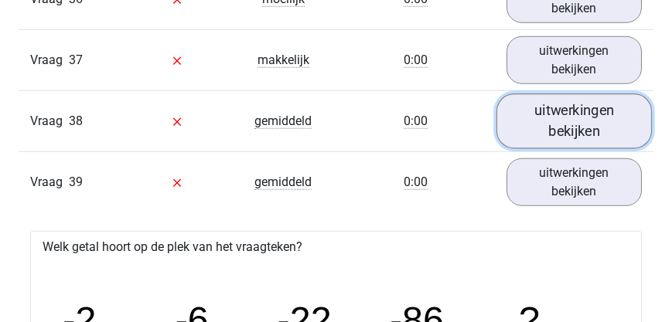
click at [556, 111] on link "uitwerkingen bekijken" at bounding box center [574, 121] width 156 height 55
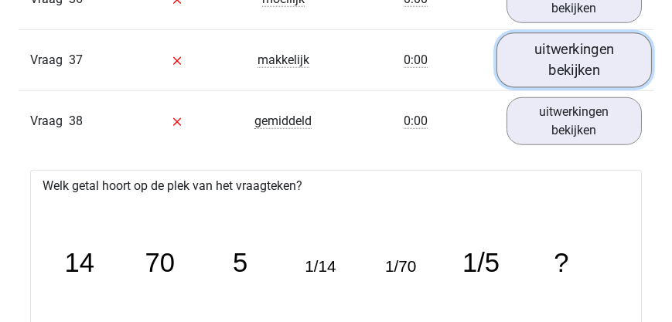
click at [570, 62] on link "uitwerkingen bekijken" at bounding box center [574, 60] width 156 height 55
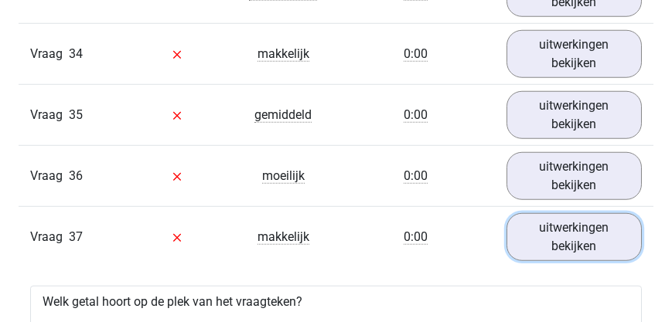
scroll to position [5960, 0]
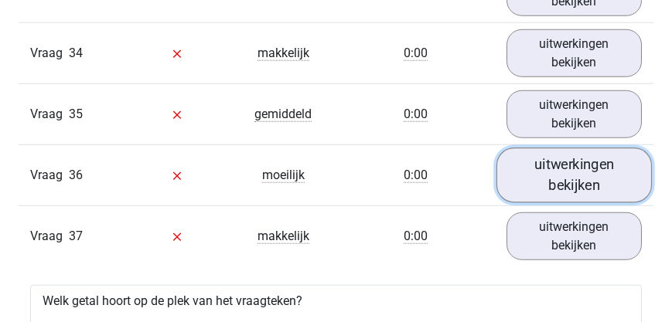
click at [536, 172] on link "uitwerkingen bekijken" at bounding box center [574, 175] width 156 height 55
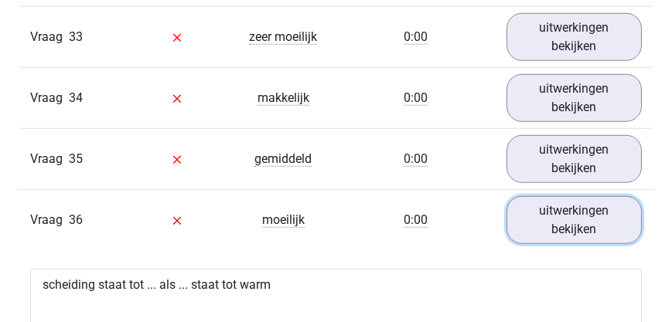
scroll to position [5871, 0]
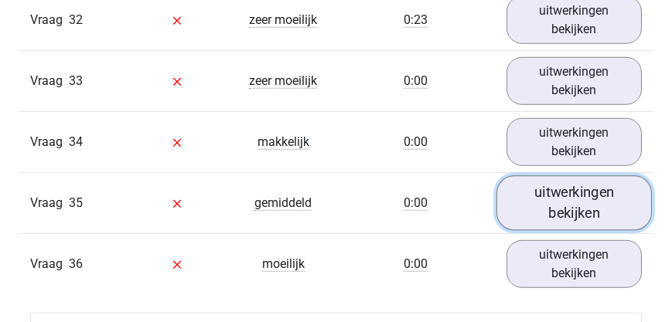
click at [549, 202] on link "uitwerkingen bekijken" at bounding box center [574, 203] width 156 height 55
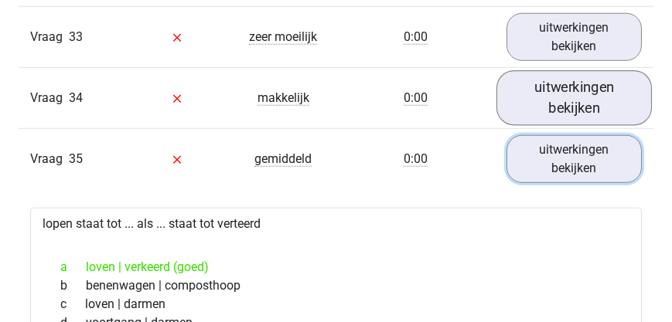
scroll to position [5827, 0]
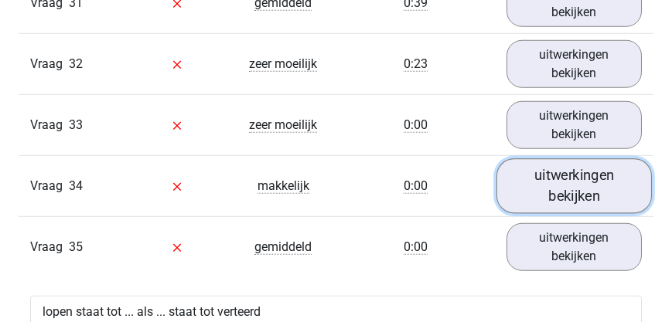
click at [568, 174] on link "uitwerkingen bekijken" at bounding box center [574, 186] width 156 height 55
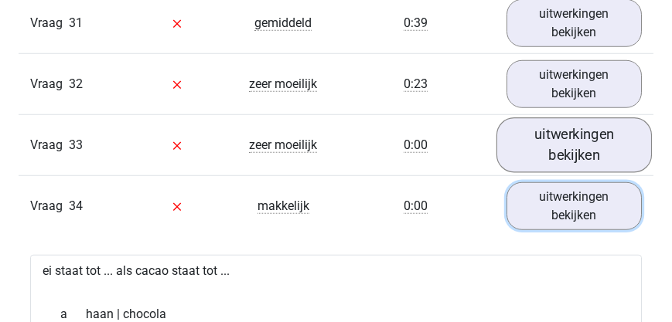
scroll to position [5783, 0]
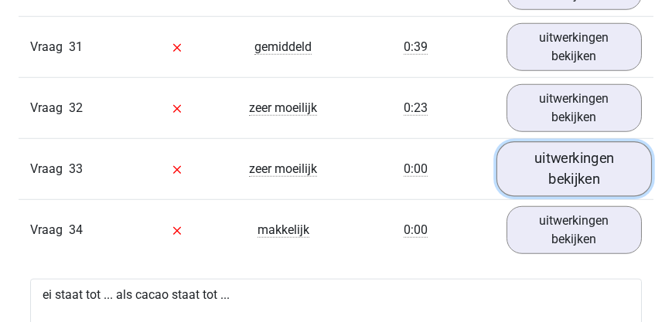
click at [547, 149] on link "uitwerkingen bekijken" at bounding box center [574, 169] width 156 height 55
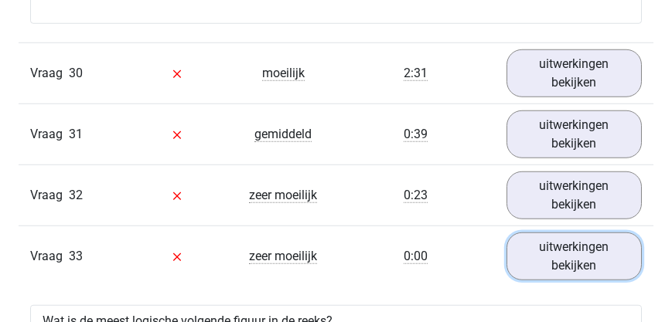
scroll to position [5696, 0]
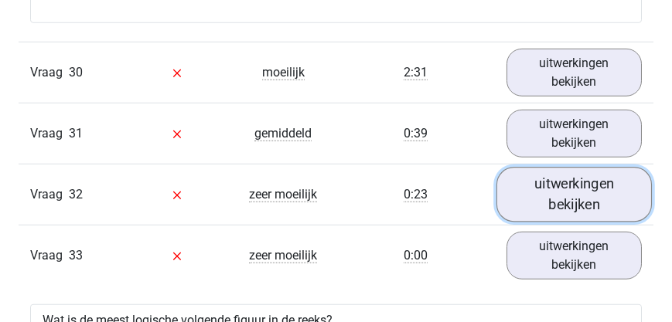
click at [551, 181] on link "uitwerkingen bekijken" at bounding box center [574, 195] width 156 height 55
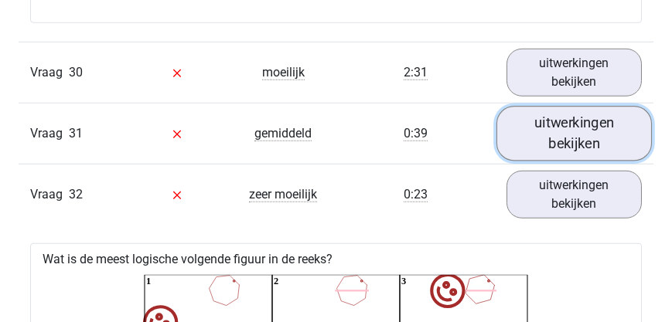
click at [553, 127] on link "uitwerkingen bekijken" at bounding box center [574, 134] width 156 height 55
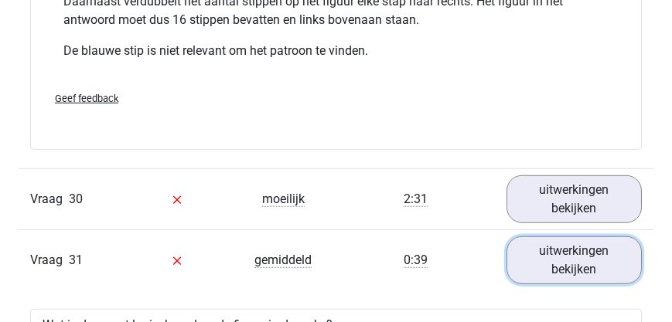
scroll to position [5520, 0]
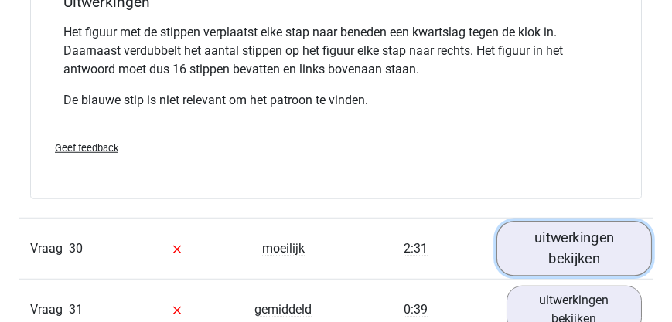
click at [548, 236] on link "uitwerkingen bekijken" at bounding box center [574, 249] width 156 height 55
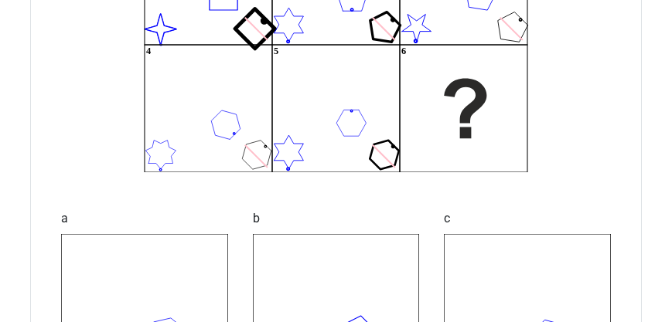
scroll to position [1767, 0]
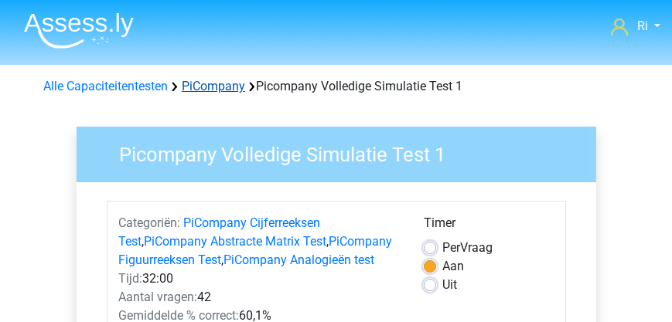
click at [209, 84] on link "PiCompany" at bounding box center [213, 86] width 63 height 15
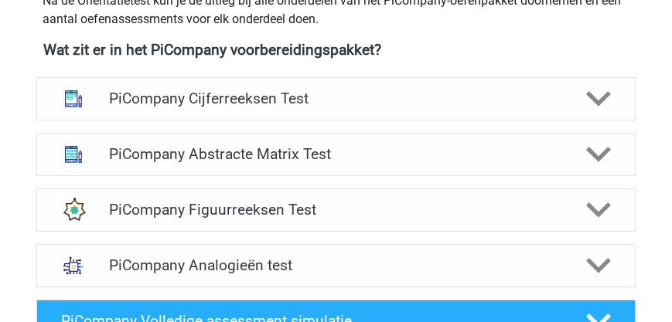
scroll to position [662, 0]
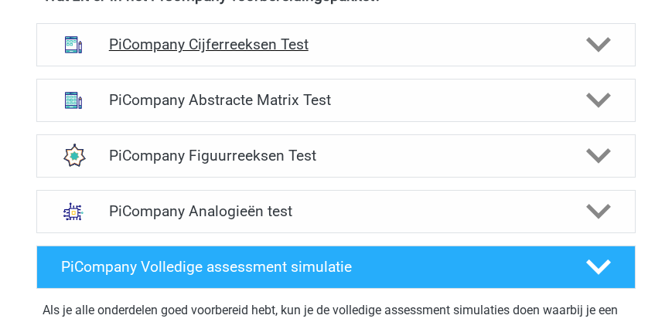
click at [243, 42] on h4 "PiCompany Cijferreeksen Test" at bounding box center [336, 45] width 454 height 18
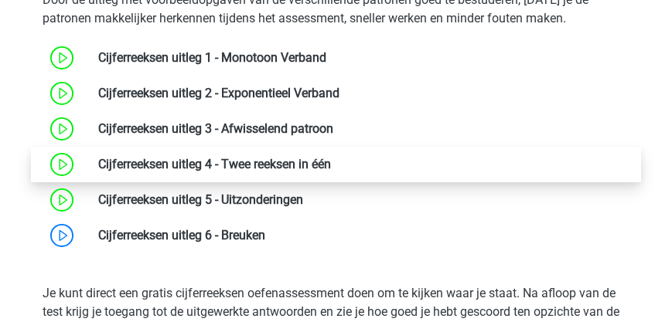
scroll to position [794, 0]
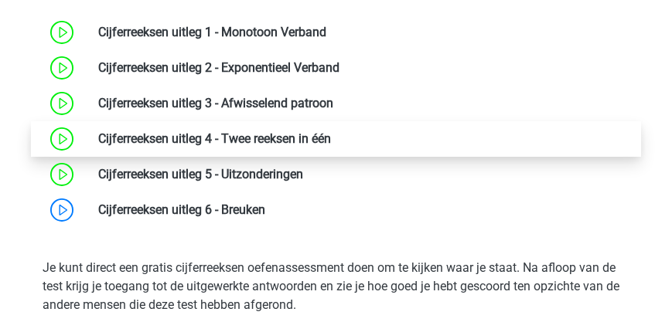
click at [331, 136] on link at bounding box center [331, 138] width 0 height 15
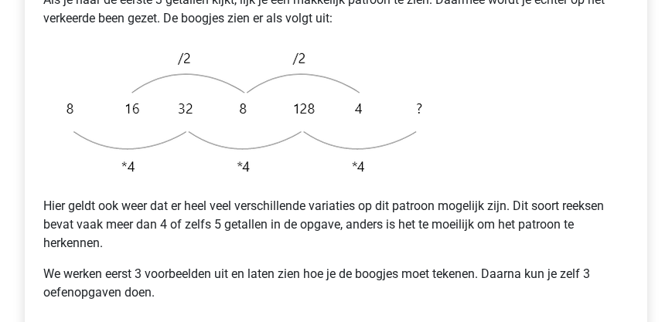
scroll to position [485, 0]
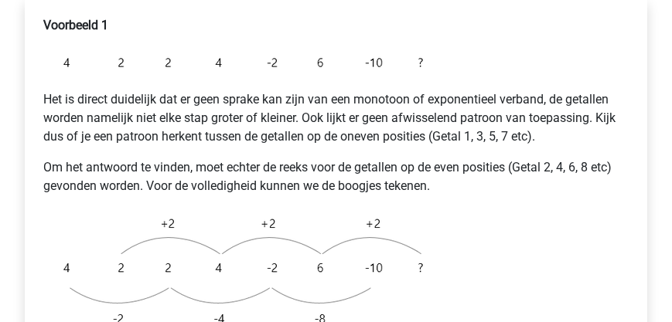
scroll to position [309, 0]
